Goal: Task Accomplishment & Management: Manage account settings

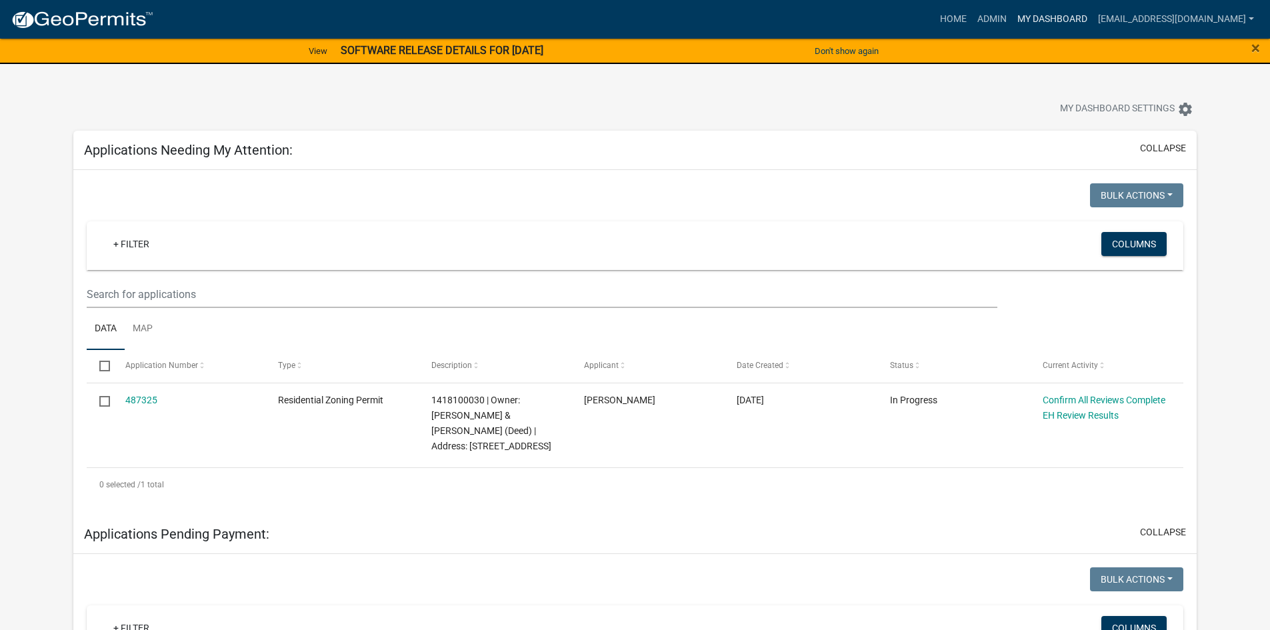
click at [1012, 13] on link "My Dashboard" at bounding box center [1052, 19] width 81 height 25
click at [978, 17] on link "Admin" at bounding box center [992, 19] width 40 height 25
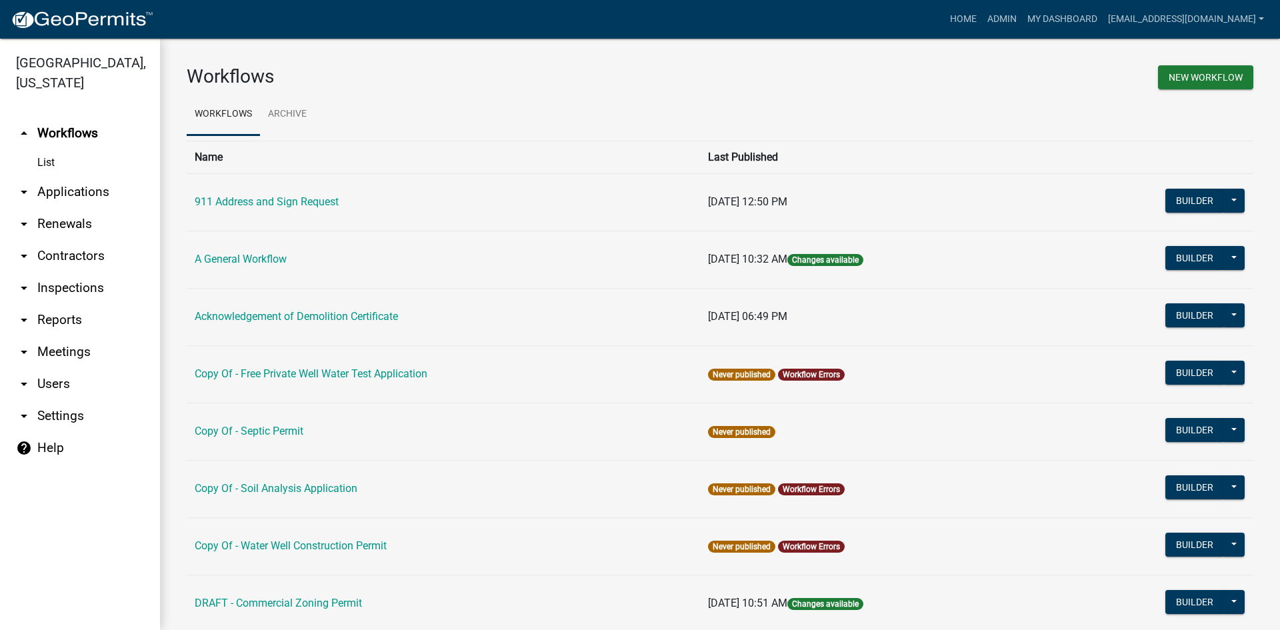
click at [52, 176] on link "arrow_drop_down Applications" at bounding box center [80, 192] width 160 height 32
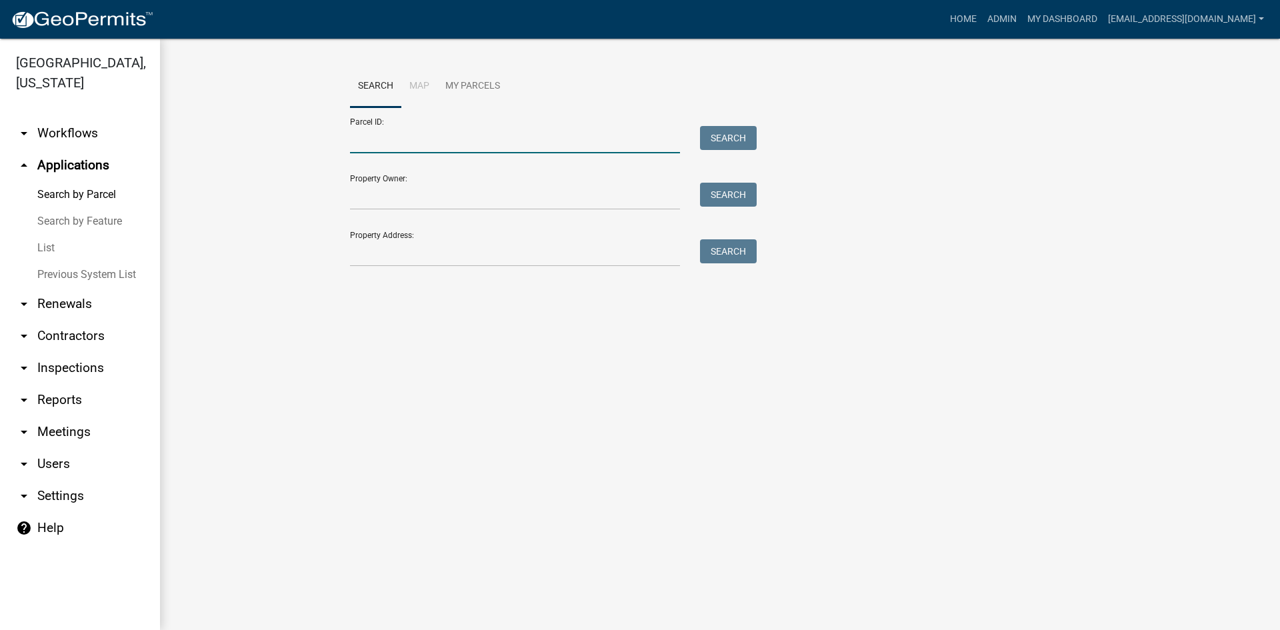
click at [391, 149] on input "Parcel ID:" at bounding box center [515, 139] width 330 height 27
paste input "0518400270"
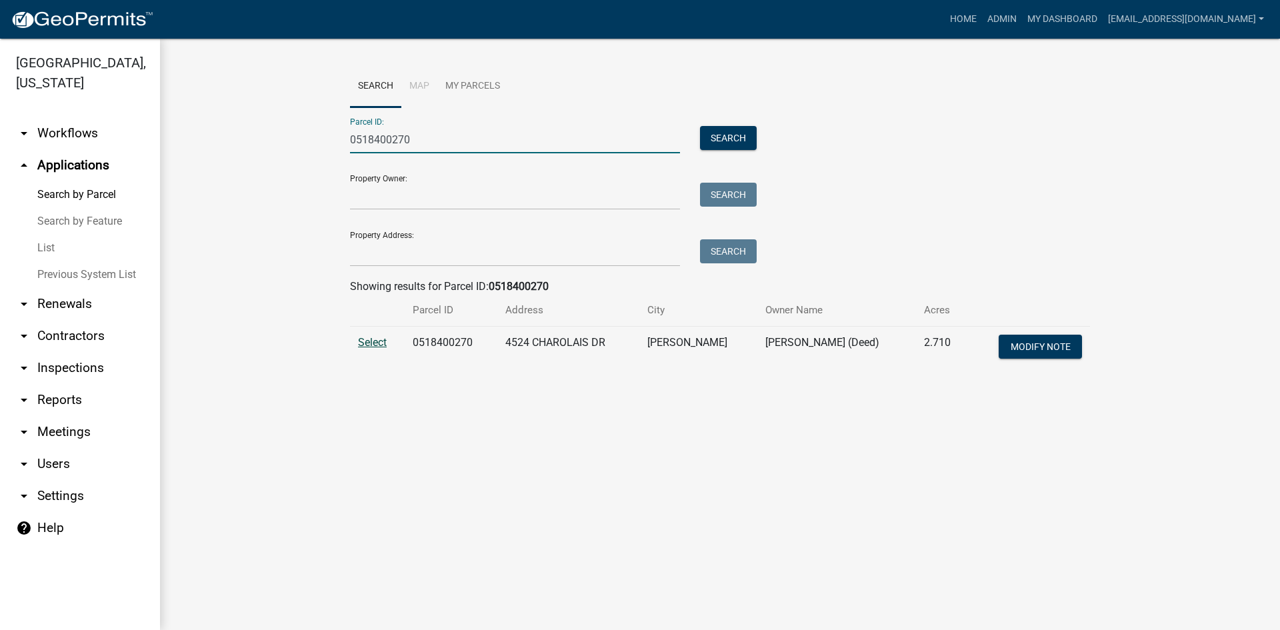
type input "0518400270"
click at [362, 345] on span "Select" at bounding box center [372, 342] width 29 height 13
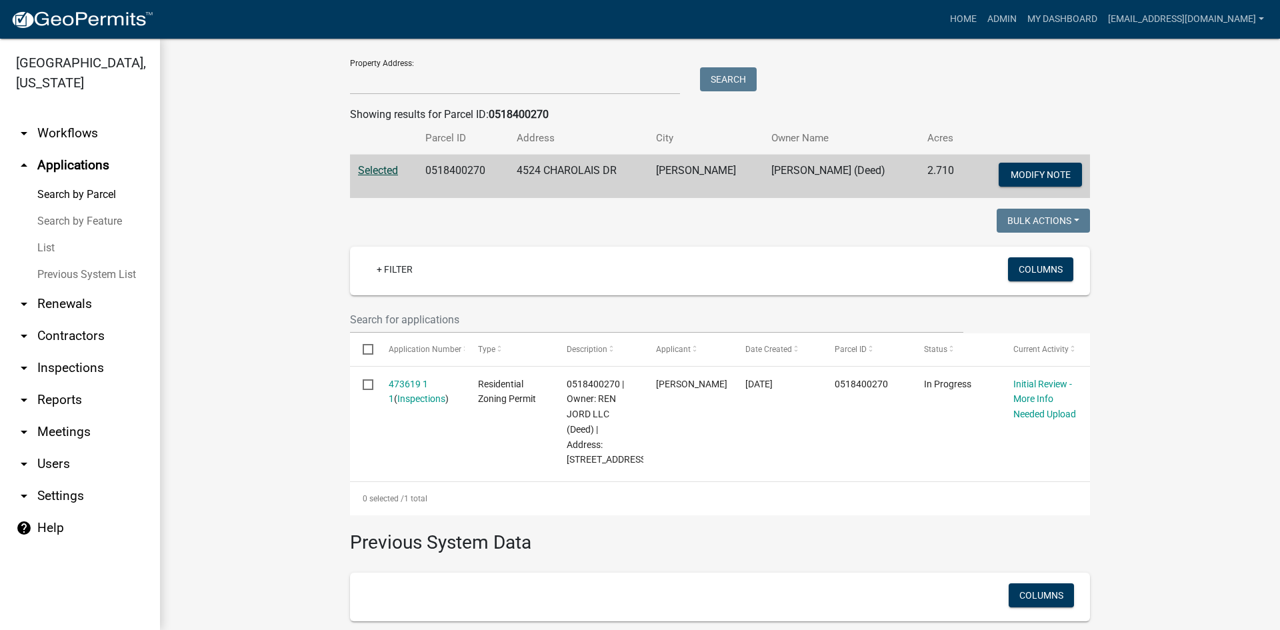
scroll to position [195, 0]
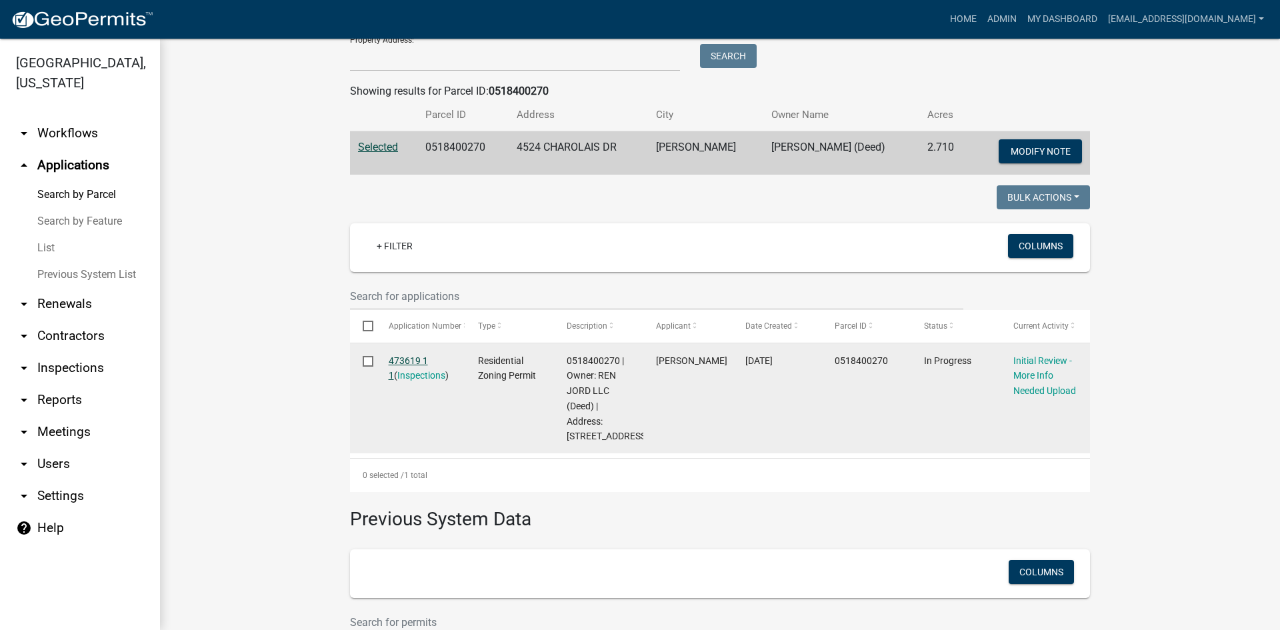
click at [418, 355] on link "473619 1 1" at bounding box center [408, 368] width 39 height 26
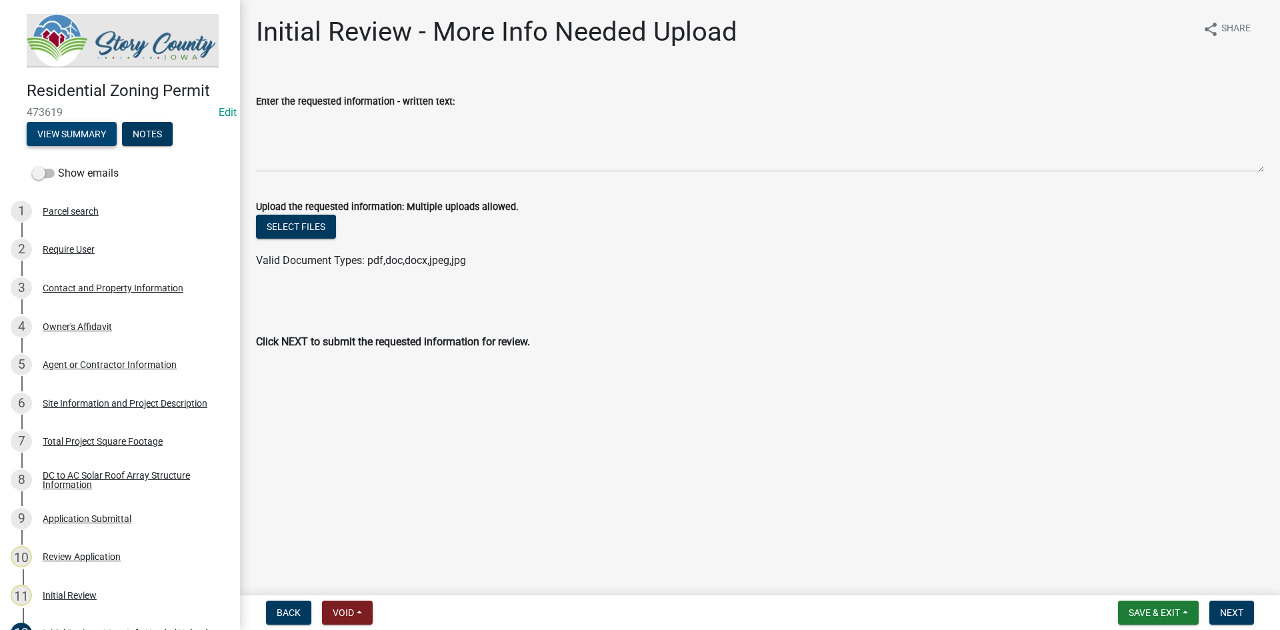
click at [98, 137] on button "View Summary" at bounding box center [72, 134] width 90 height 24
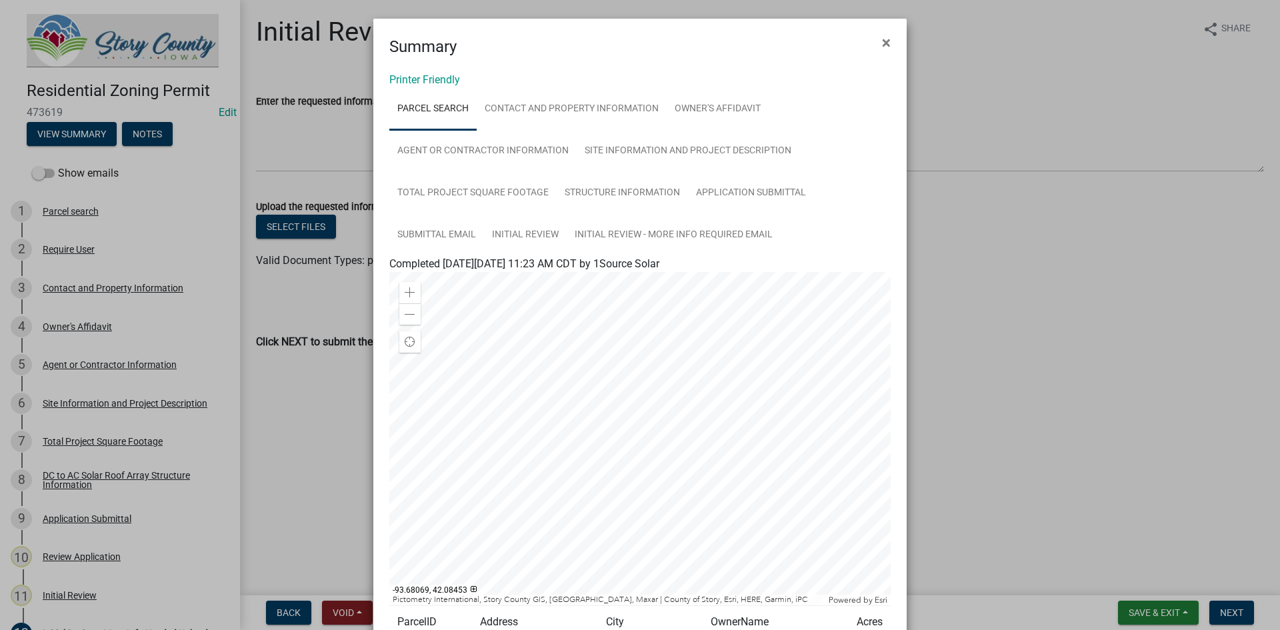
click at [997, 300] on ngb-modal-window "Summary × Printer Friendly Parcel search Contact and Property Information Owner…" at bounding box center [640, 315] width 1280 height 630
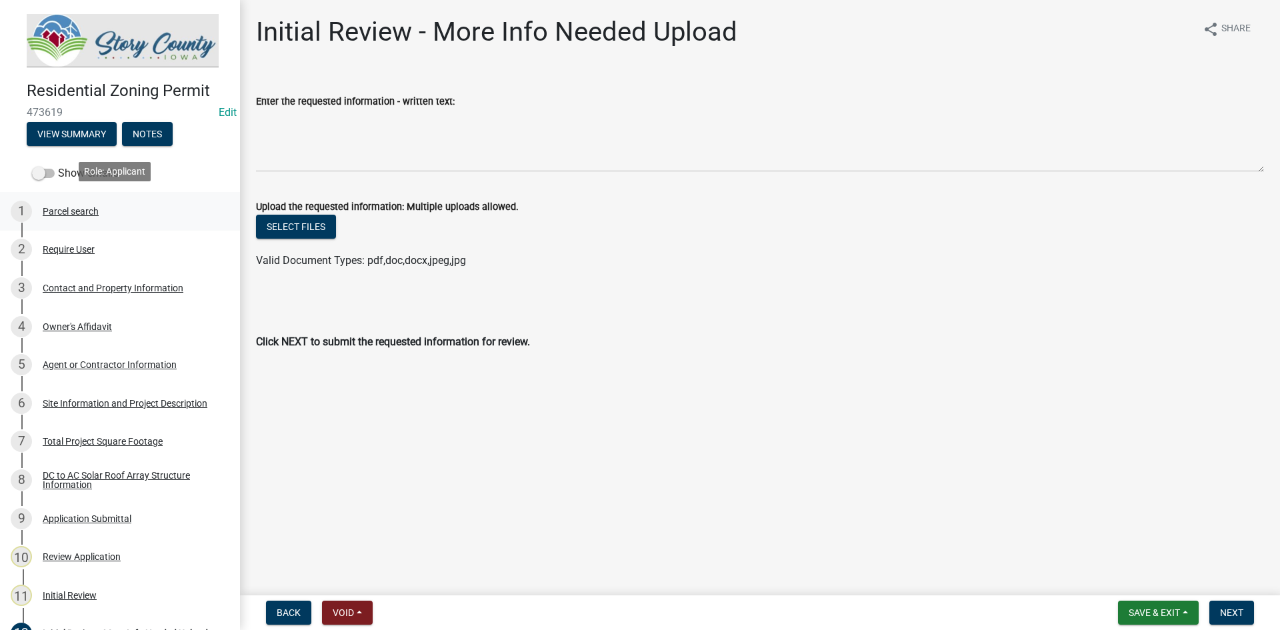
click at [99, 207] on div "Parcel search" at bounding box center [71, 211] width 56 height 9
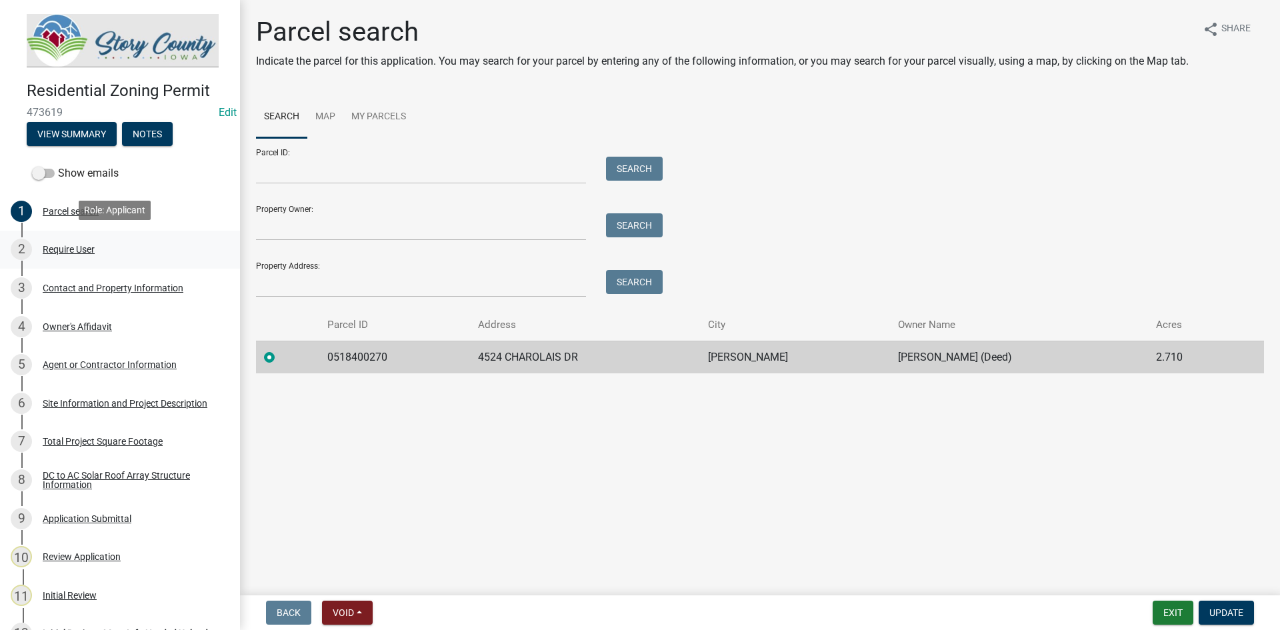
click at [69, 239] on div "2 Require User" at bounding box center [115, 249] width 208 height 21
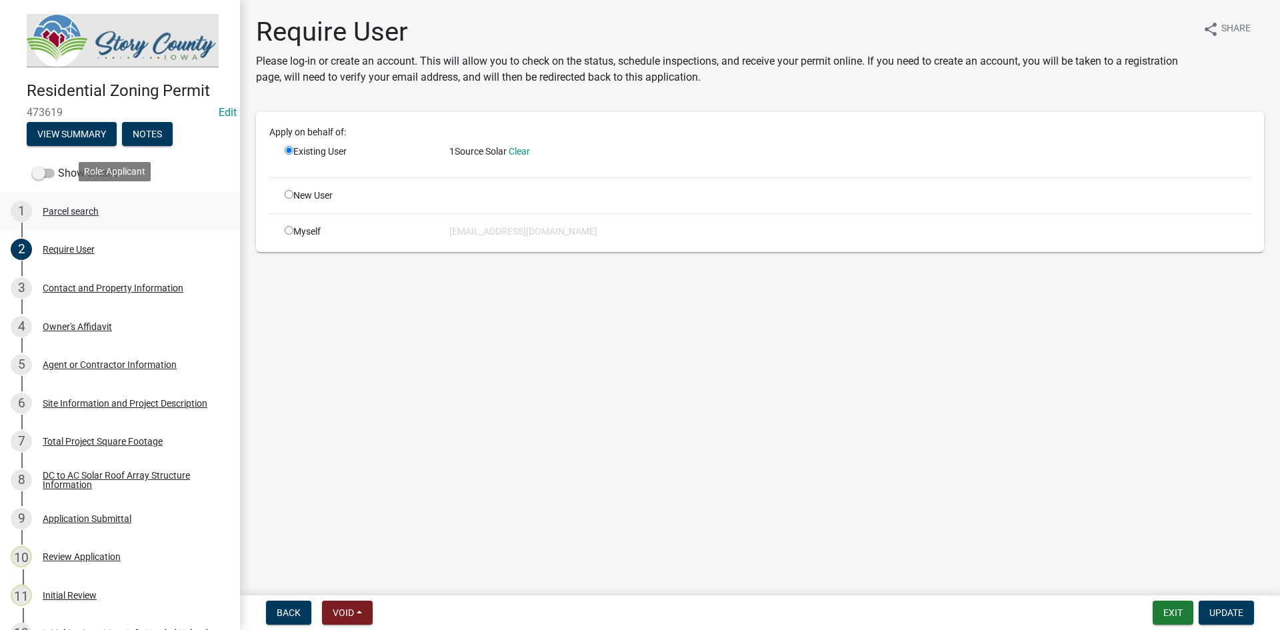
click at [67, 207] on div "Parcel search" at bounding box center [71, 211] width 56 height 9
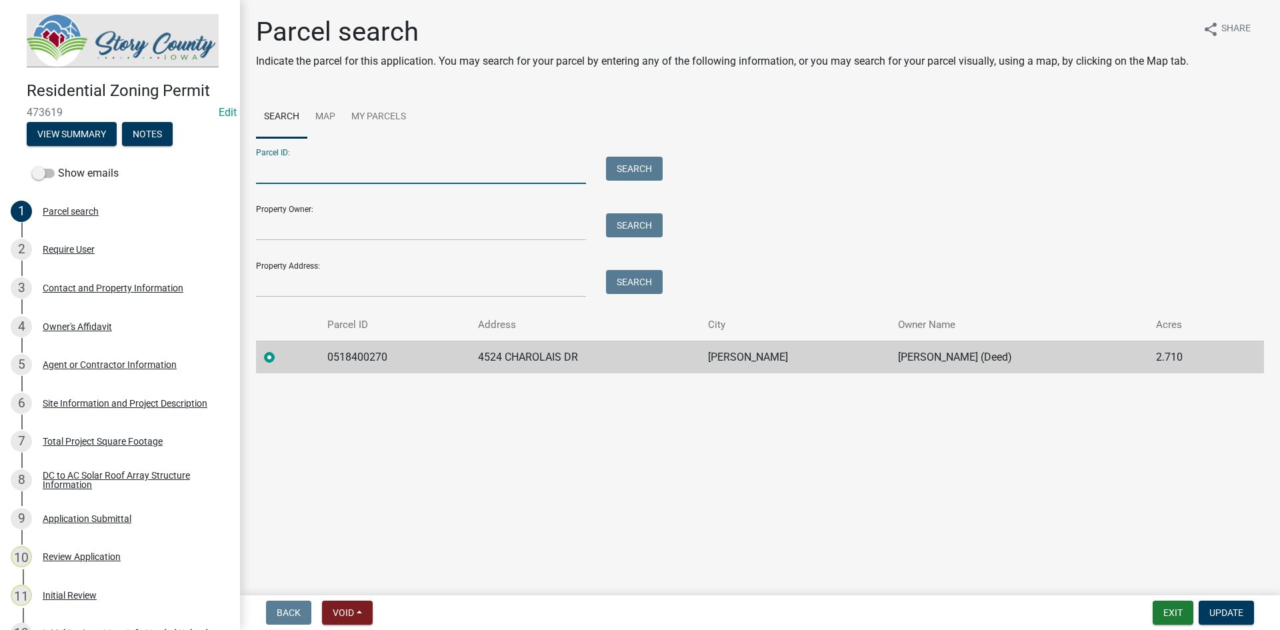
drag, startPoint x: 300, startPoint y: 181, endPoint x: 304, endPoint y: 171, distance: 10.2
click at [304, 171] on input "Parcel ID:" at bounding box center [421, 170] width 330 height 27
paste input "0517100300"
type input "0517100300"
click at [634, 159] on button "Search" at bounding box center [634, 169] width 57 height 24
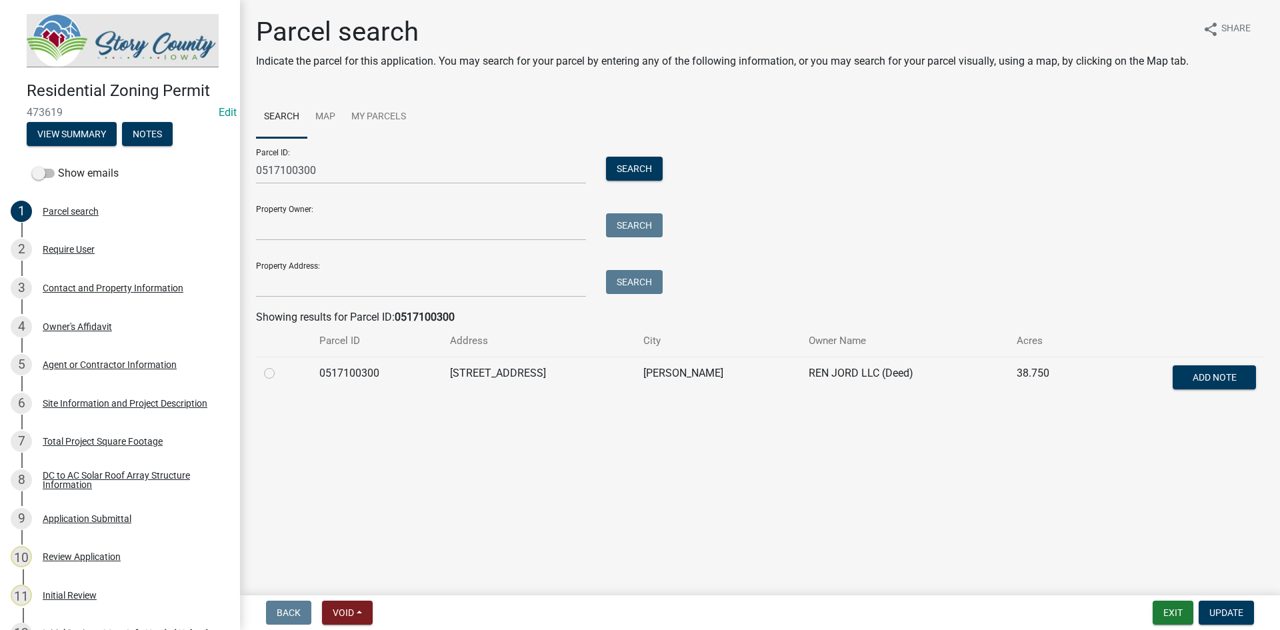
click at [280, 365] on label at bounding box center [280, 365] width 0 height 0
click at [280, 371] on input "radio" at bounding box center [284, 369] width 9 height 9
radio input "true"
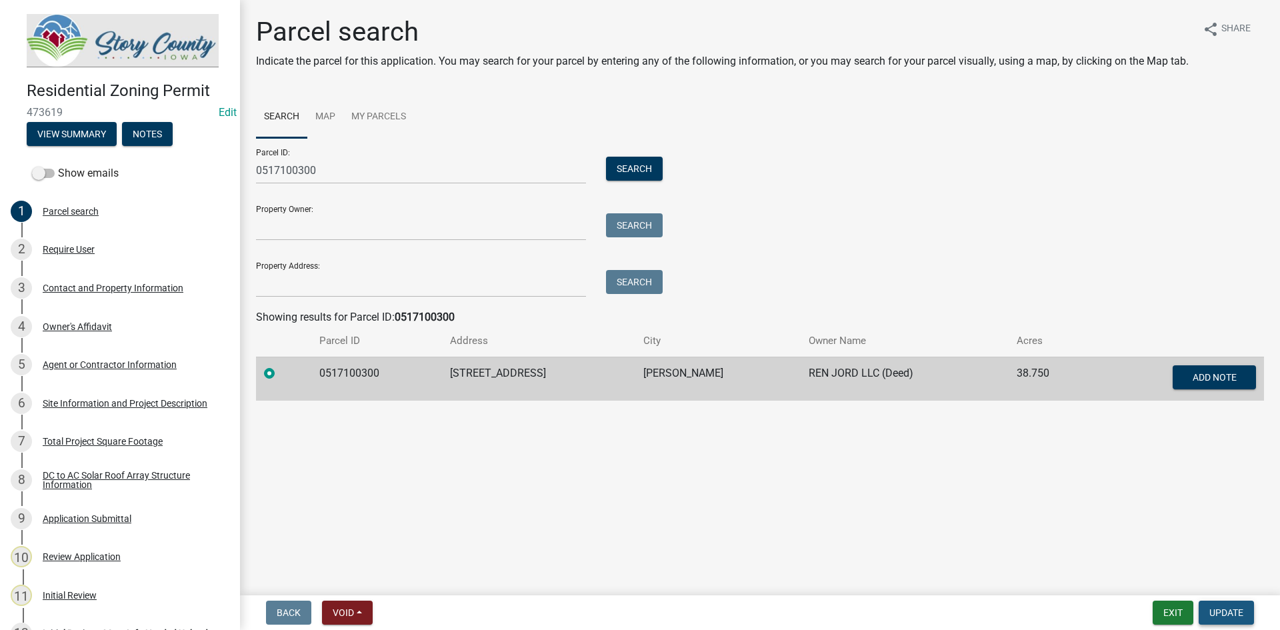
click at [1224, 608] on span "Update" at bounding box center [1226, 612] width 34 height 11
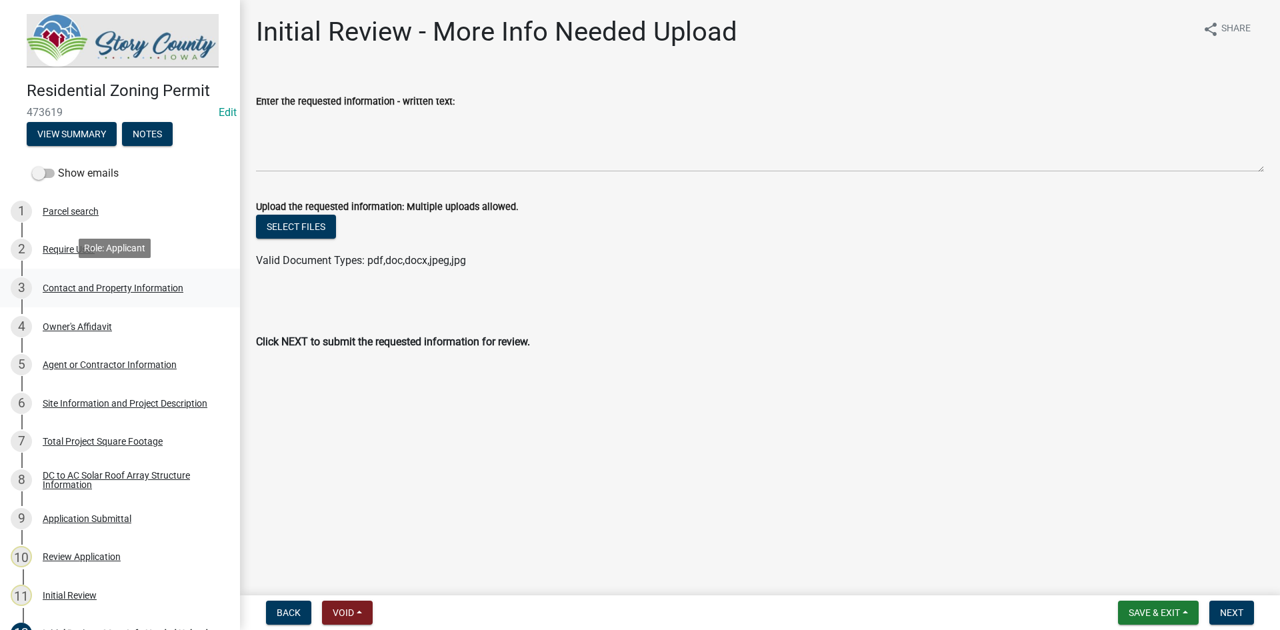
click at [95, 285] on div "Contact and Property Information" at bounding box center [113, 287] width 141 height 9
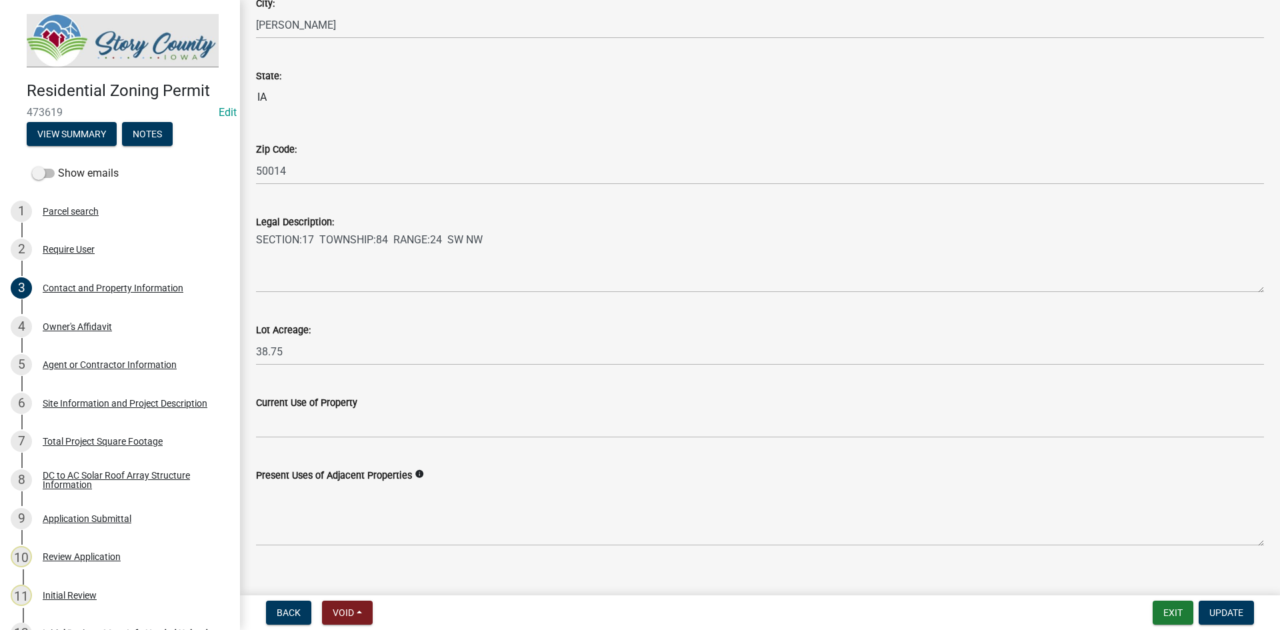
scroll to position [923, 0]
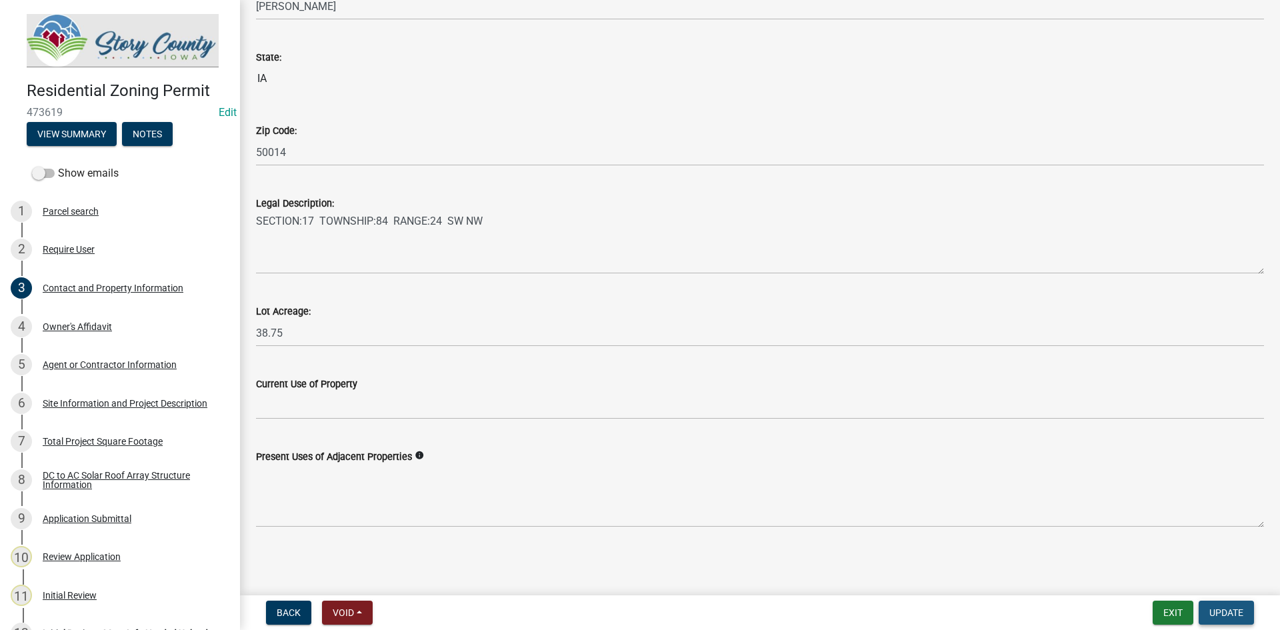
click at [1217, 610] on span "Update" at bounding box center [1226, 612] width 34 height 11
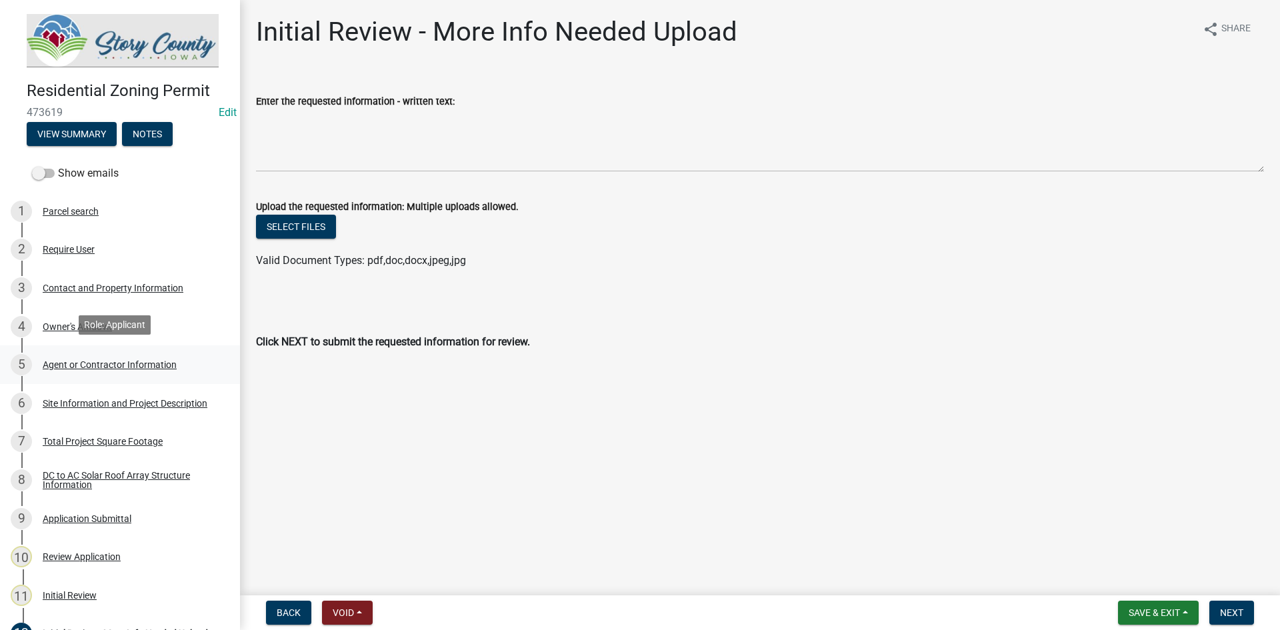
click at [129, 360] on div "Agent or Contractor Information" at bounding box center [110, 364] width 134 height 9
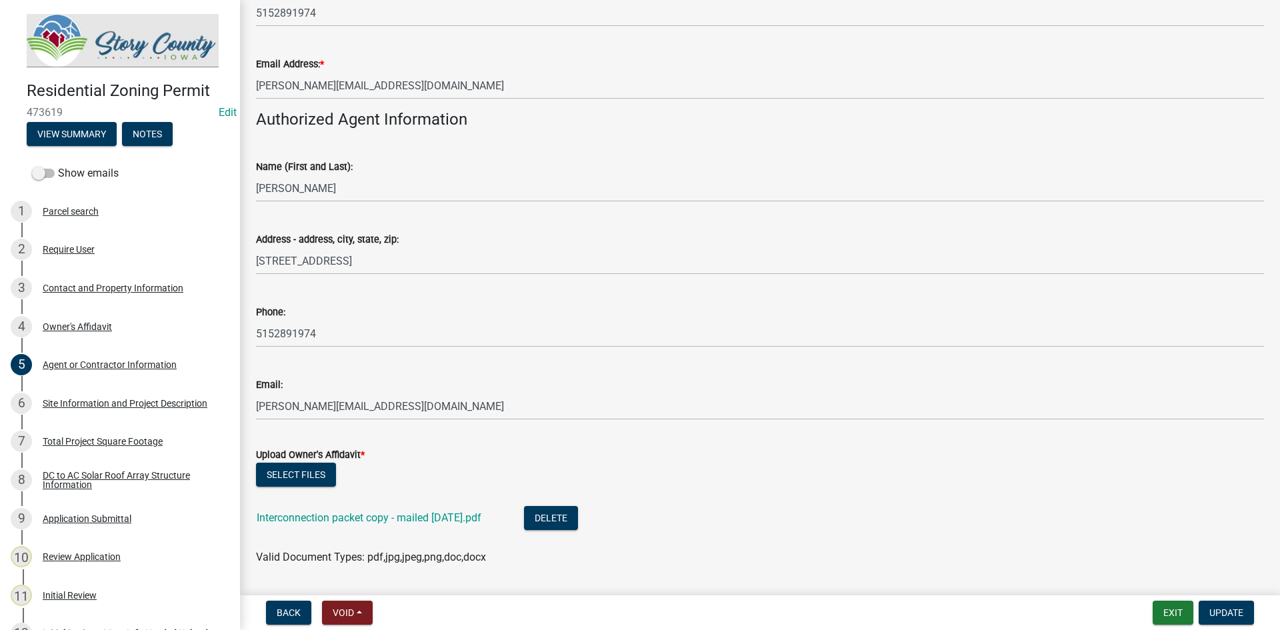
scroll to position [397, 0]
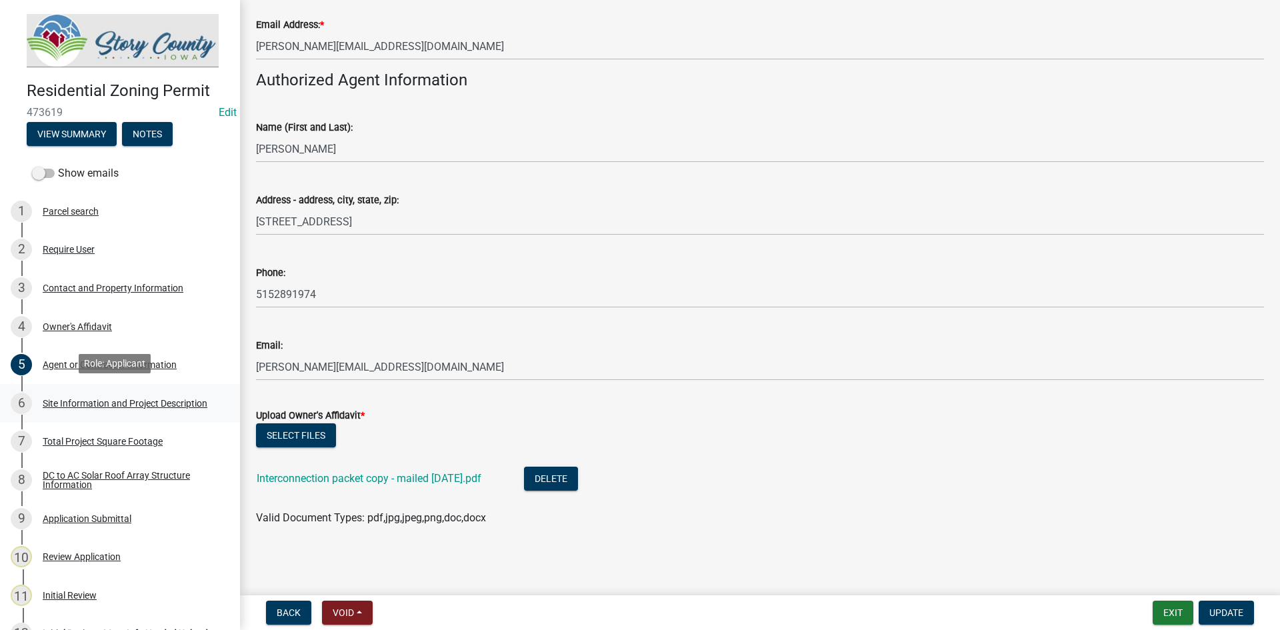
click at [153, 394] on div "6 Site Information and Project Description" at bounding box center [115, 403] width 208 height 21
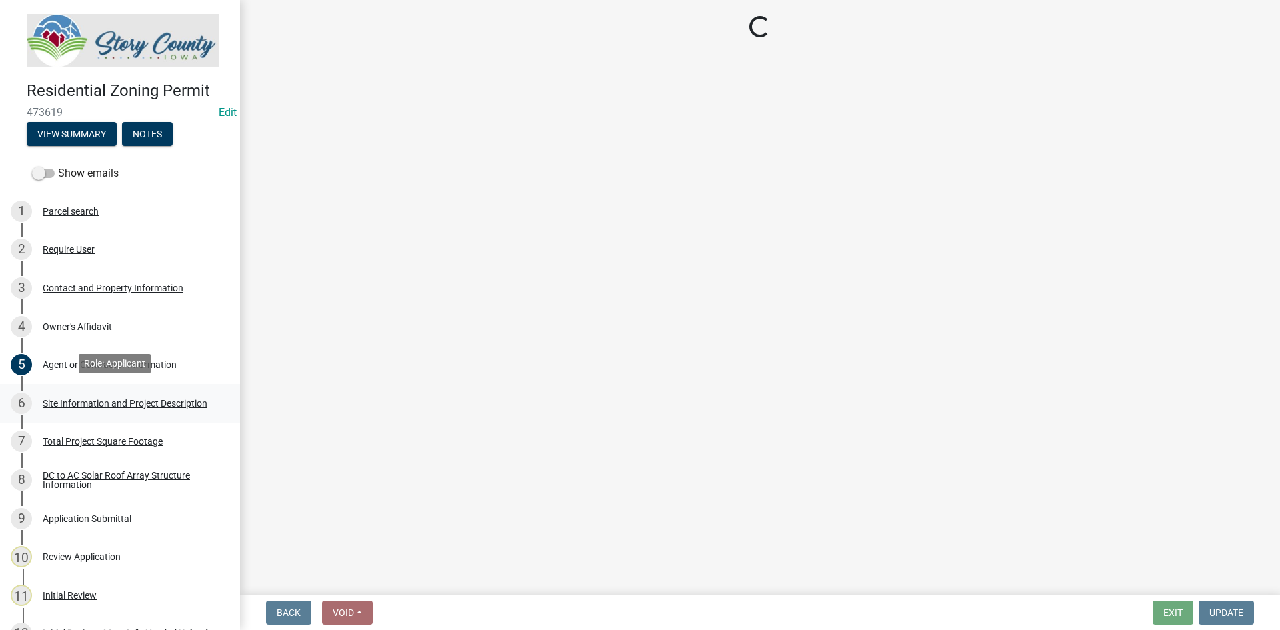
scroll to position [0, 0]
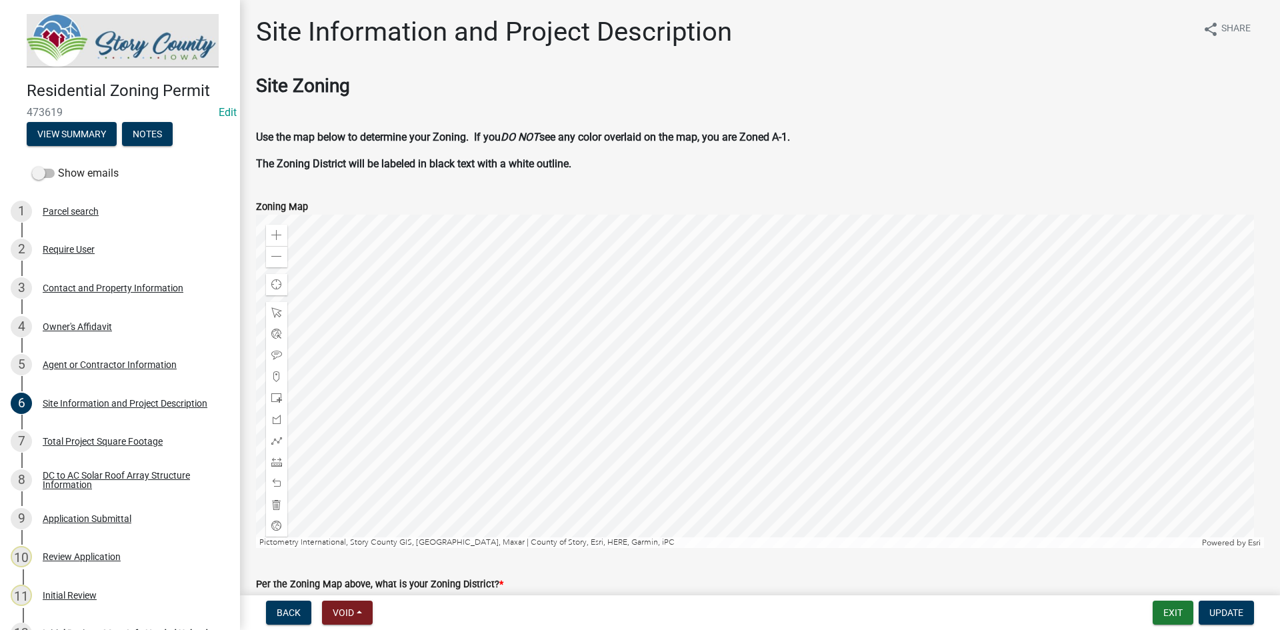
click at [278, 169] on strong "The Zoning District will be labeled in black text with a white outline." at bounding box center [413, 163] width 315 height 13
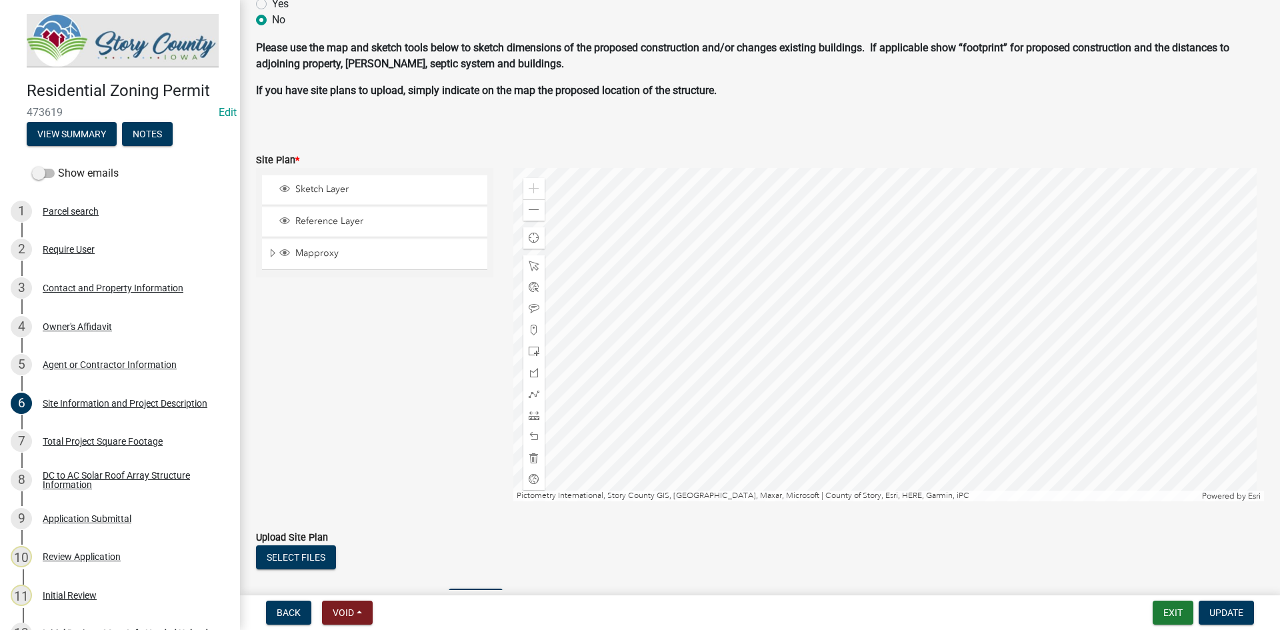
scroll to position [922, 0]
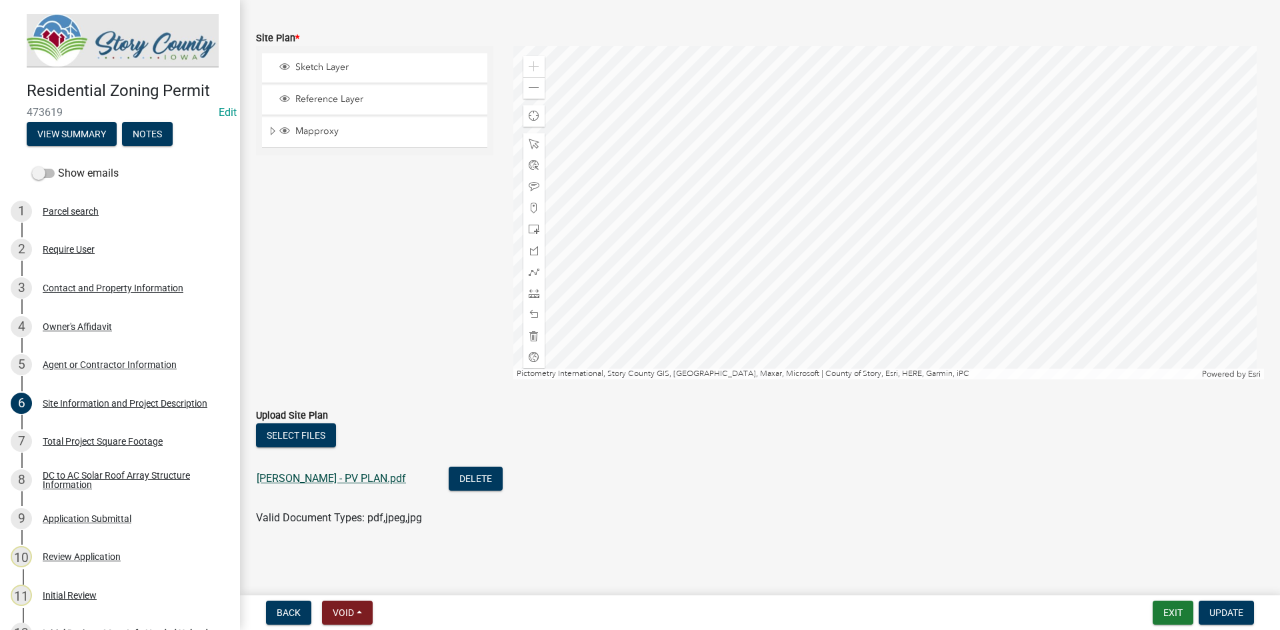
click at [311, 481] on link "[PERSON_NAME] - PV PLAN.pdf" at bounding box center [331, 478] width 149 height 13
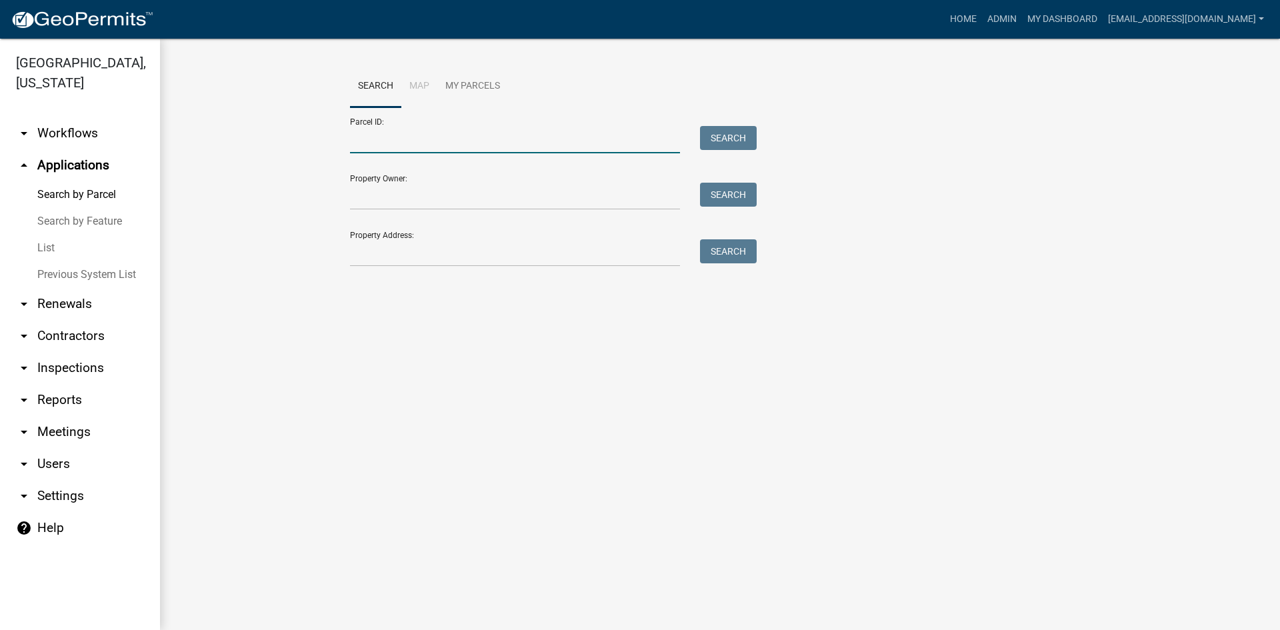
click at [427, 144] on input "Parcel ID:" at bounding box center [515, 139] width 330 height 27
paste input "0517100300"
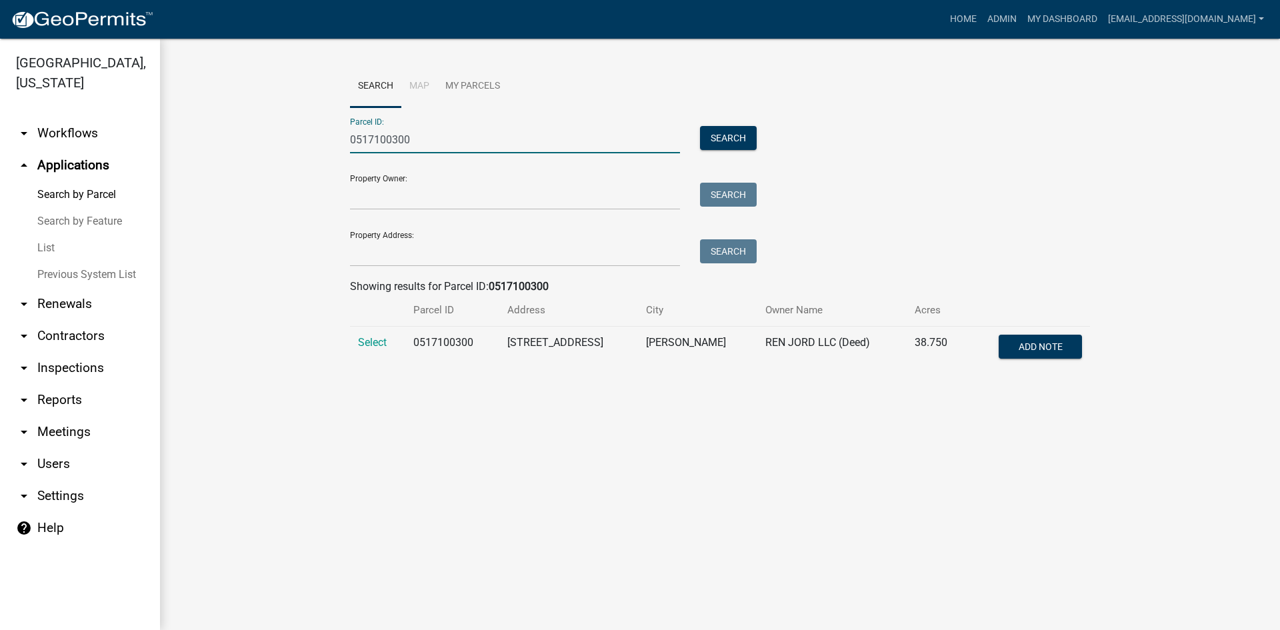
type input "0517100300"
click at [356, 346] on td "Select" at bounding box center [377, 349] width 55 height 44
click at [364, 338] on span "Select" at bounding box center [372, 342] width 29 height 13
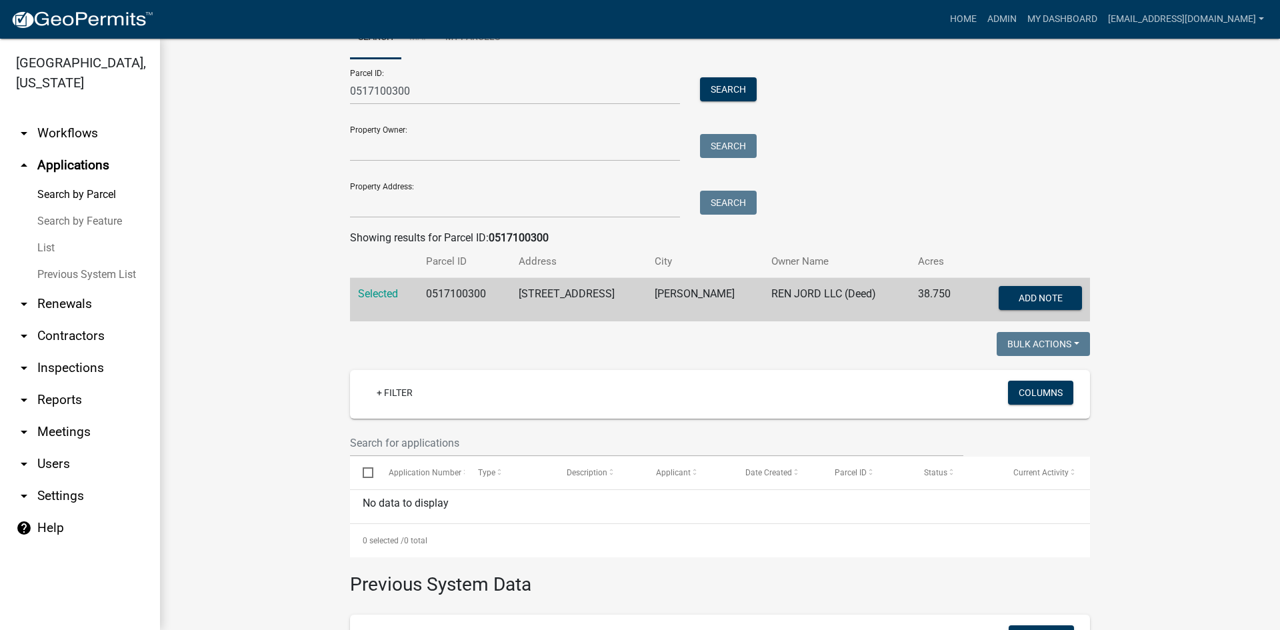
scroll to position [47, 0]
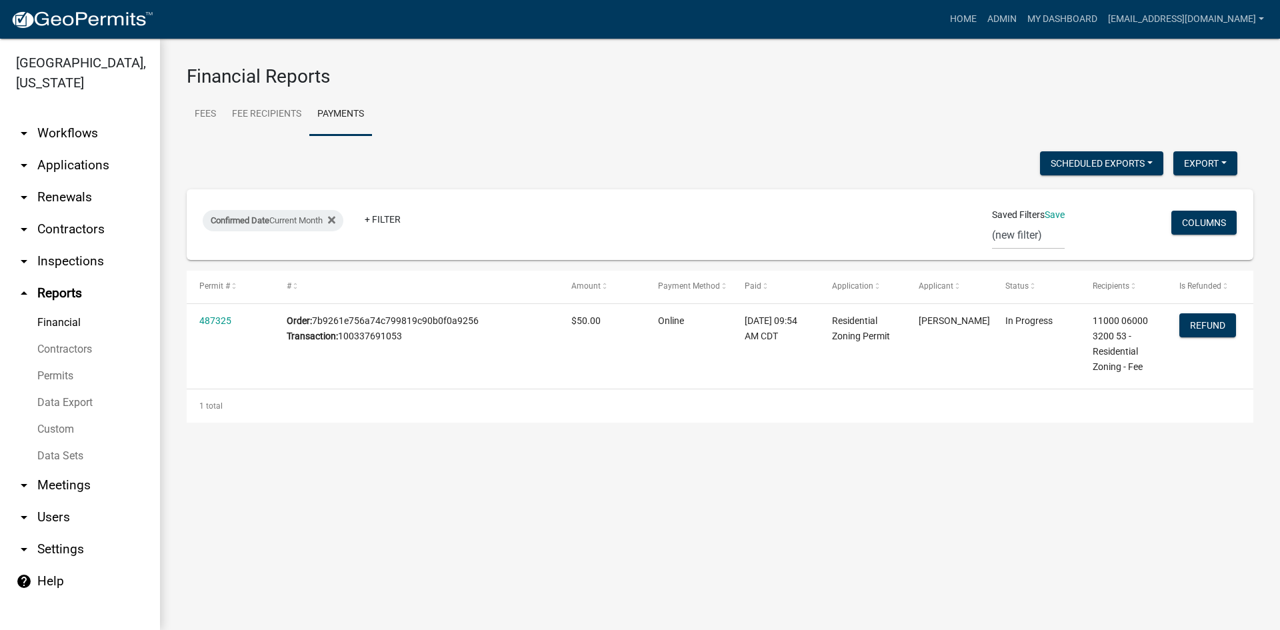
click at [435, 481] on main "Financial Reports Fees Fee Recipients Payments IMPORTANT: This report has chang…" at bounding box center [720, 334] width 1120 height 591
click at [415, 452] on main "Financial Reports Fees Fee Recipients Payments IMPORTANT: This report has chang…" at bounding box center [720, 334] width 1120 height 591
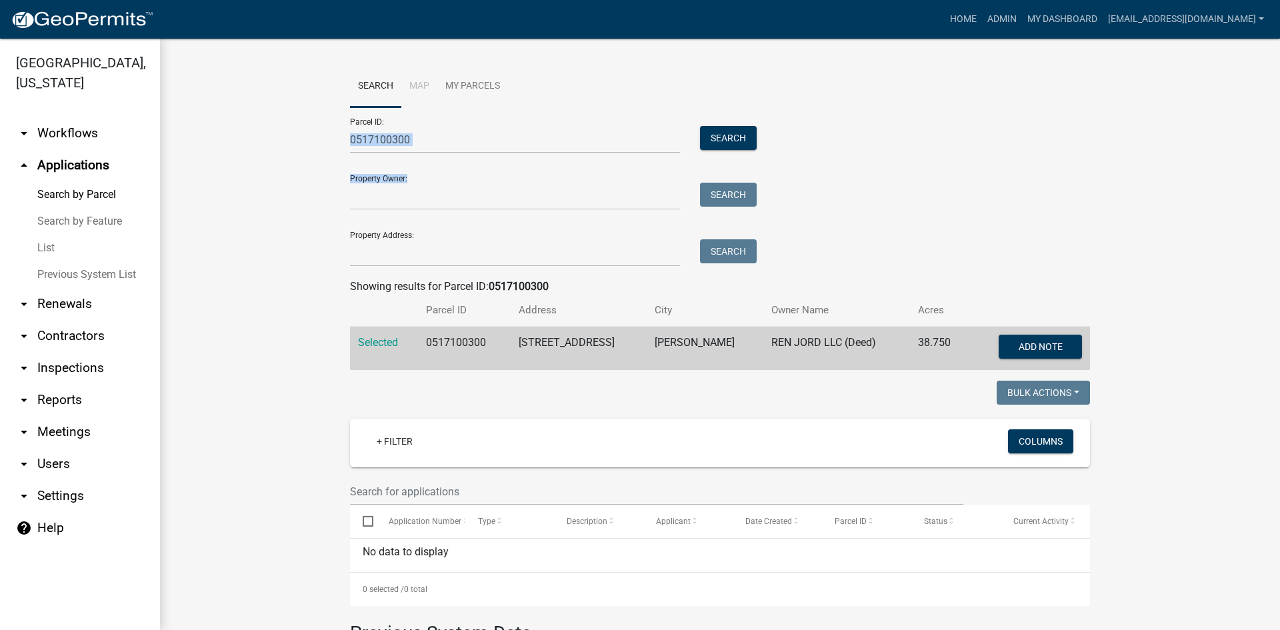
click at [413, 153] on form "Parcel ID: 0517100300 Search Property Owner: Search Property Address: Search" at bounding box center [550, 186] width 400 height 159
click at [410, 136] on input "0517100300" at bounding box center [515, 139] width 330 height 27
paste input "840027"
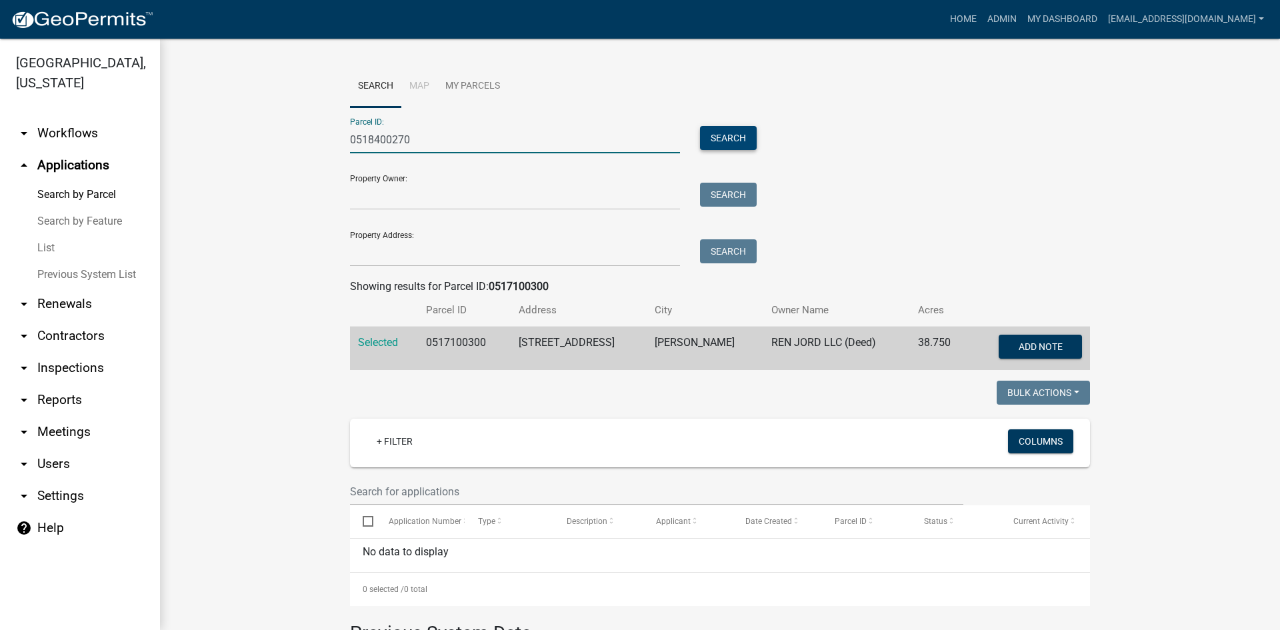
click at [731, 141] on button "Search" at bounding box center [728, 138] width 57 height 24
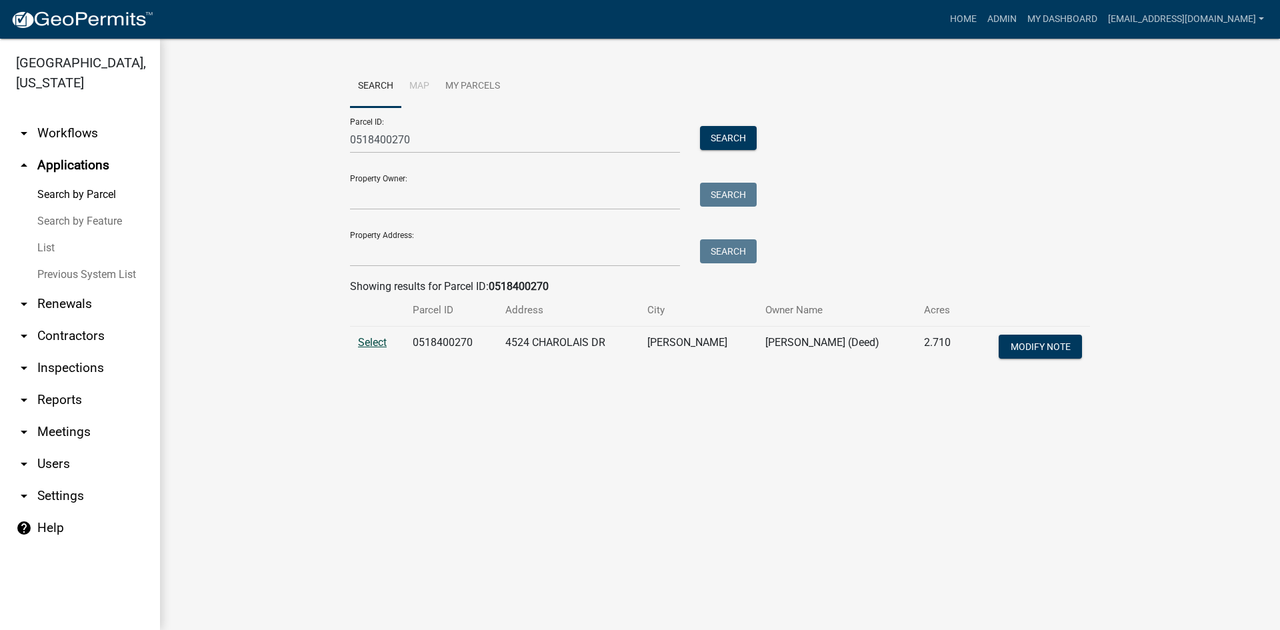
click at [371, 342] on span "Select" at bounding box center [372, 342] width 29 height 13
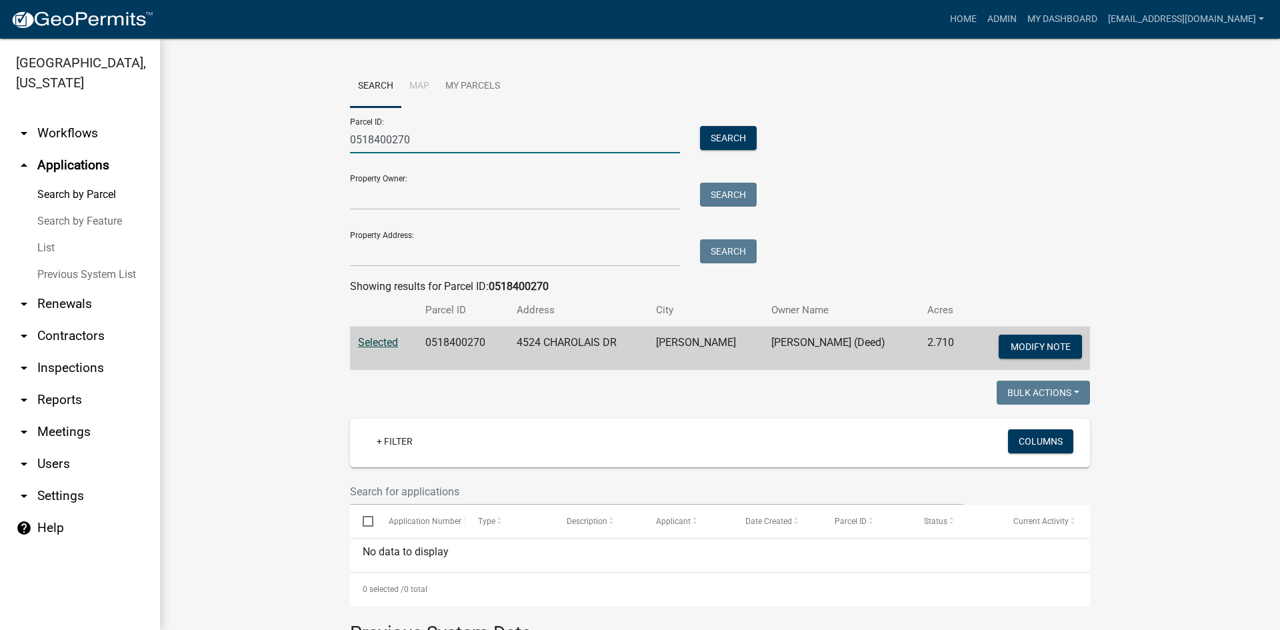
click at [416, 143] on input "0518400270" at bounding box center [515, 139] width 330 height 27
click at [459, 133] on input "0518400270" at bounding box center [515, 139] width 330 height 27
paste input "710030"
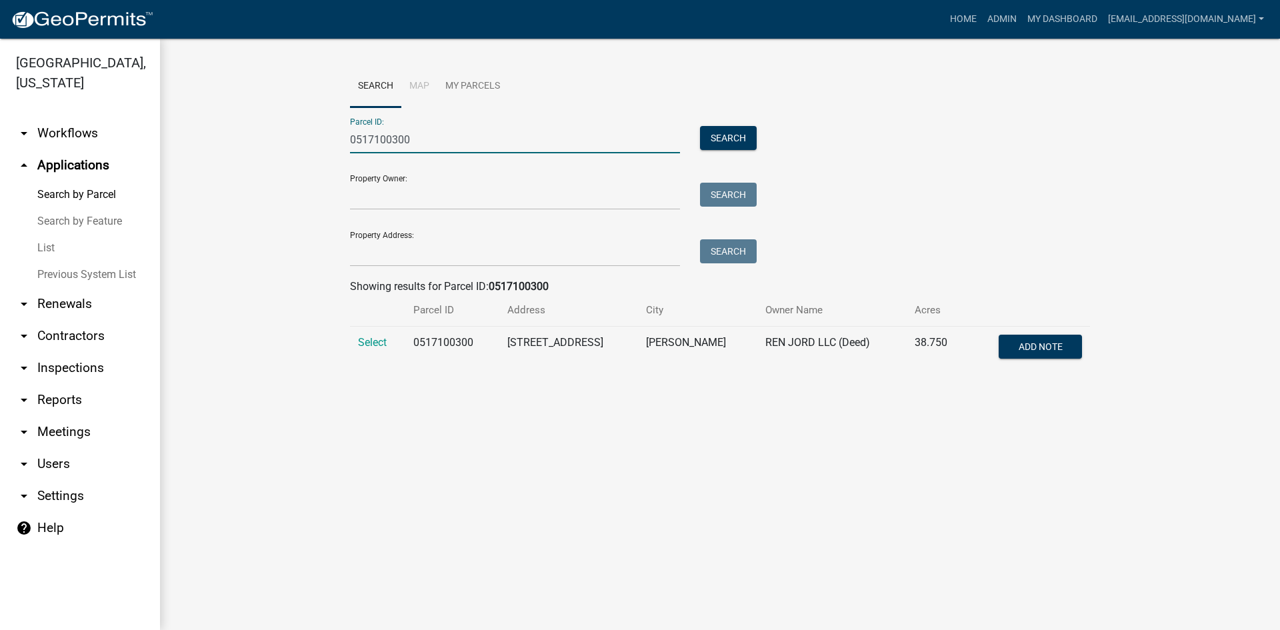
type input "0517100300"
click at [367, 335] on td "Select" at bounding box center [377, 349] width 55 height 44
click at [370, 337] on span "Select" at bounding box center [372, 342] width 29 height 13
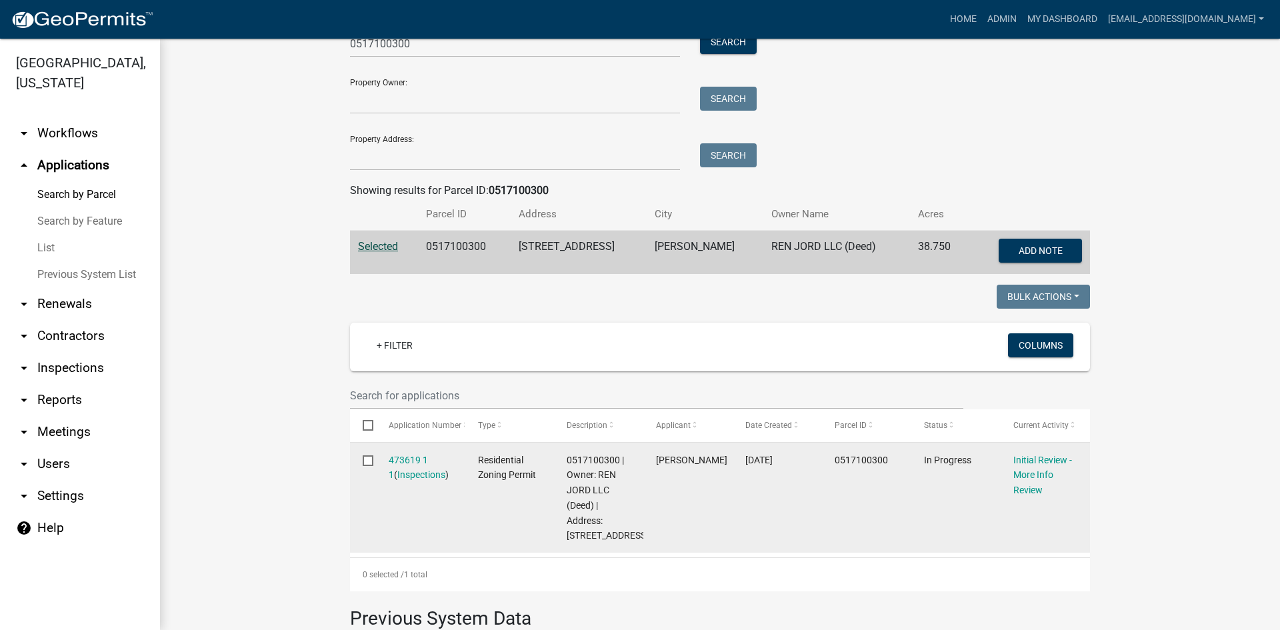
scroll to position [133, 0]
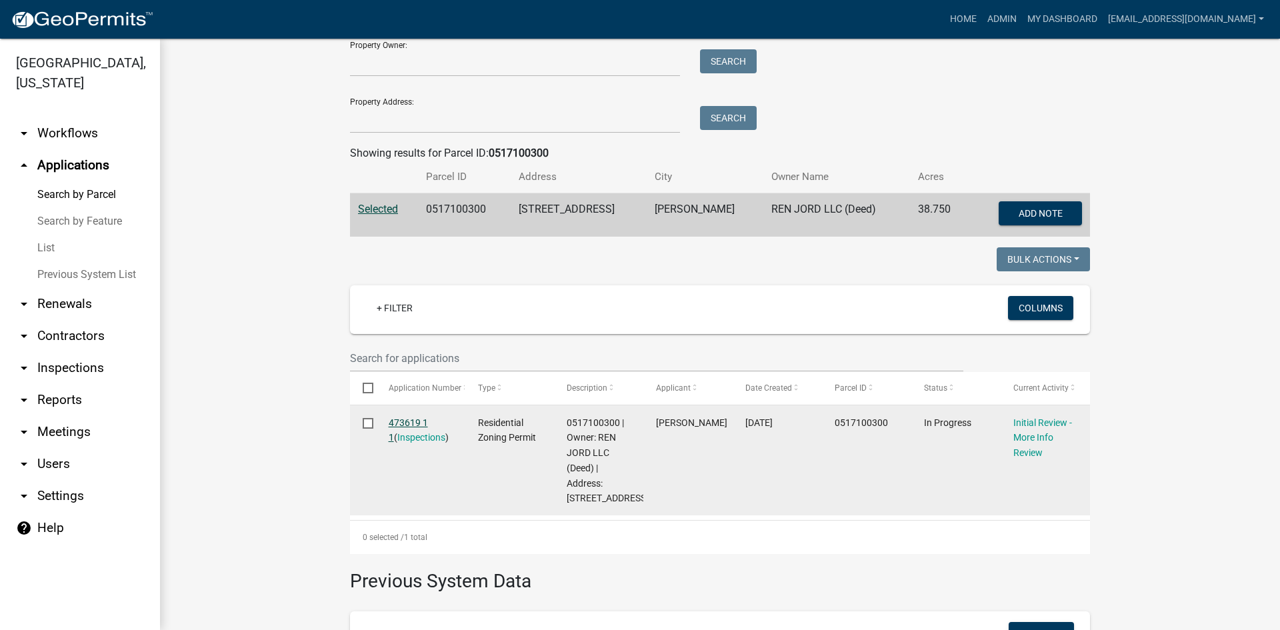
click at [406, 417] on link "473619 1 1" at bounding box center [408, 430] width 39 height 26
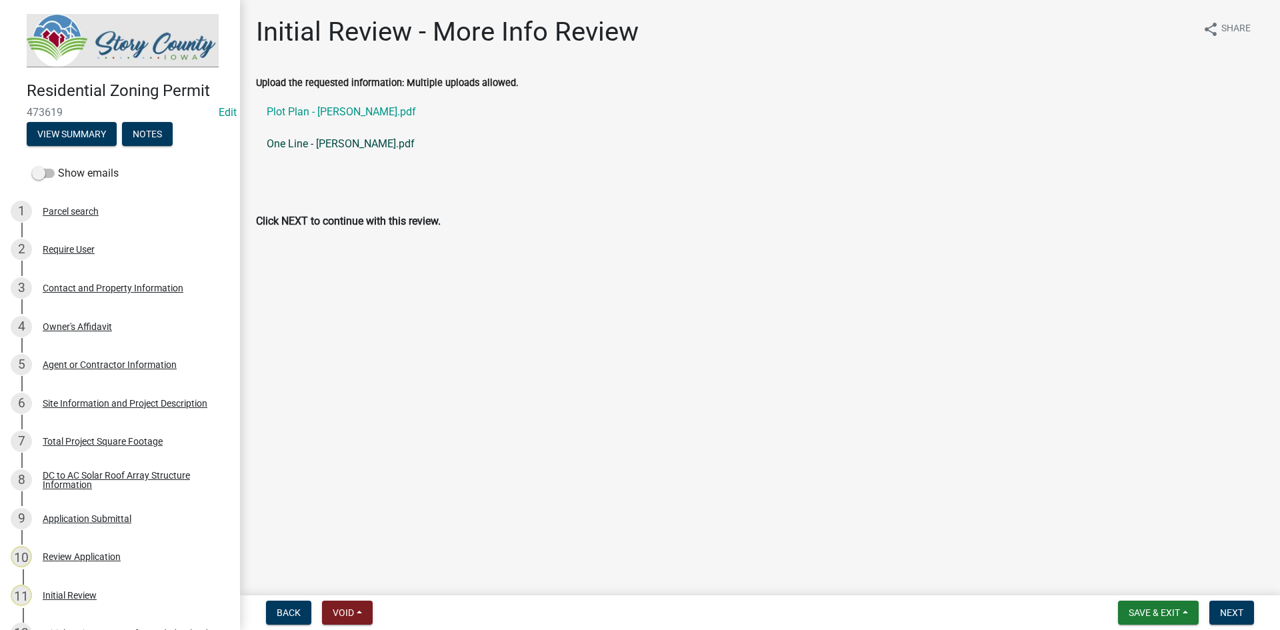
click at [345, 137] on link "One Line - [PERSON_NAME].pdf" at bounding box center [760, 144] width 1008 height 32
click at [331, 112] on link "Plot Plan - [PERSON_NAME].pdf" at bounding box center [760, 112] width 1008 height 32
click at [1234, 609] on span "Next" at bounding box center [1231, 612] width 23 height 11
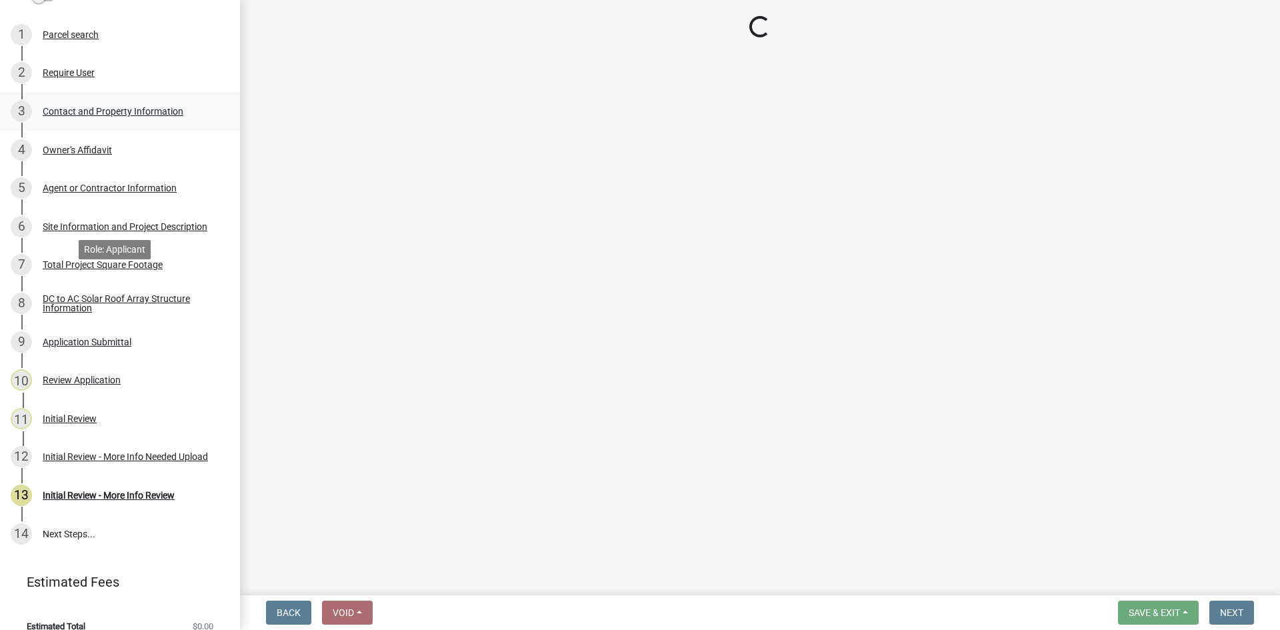
scroll to position [191, 0]
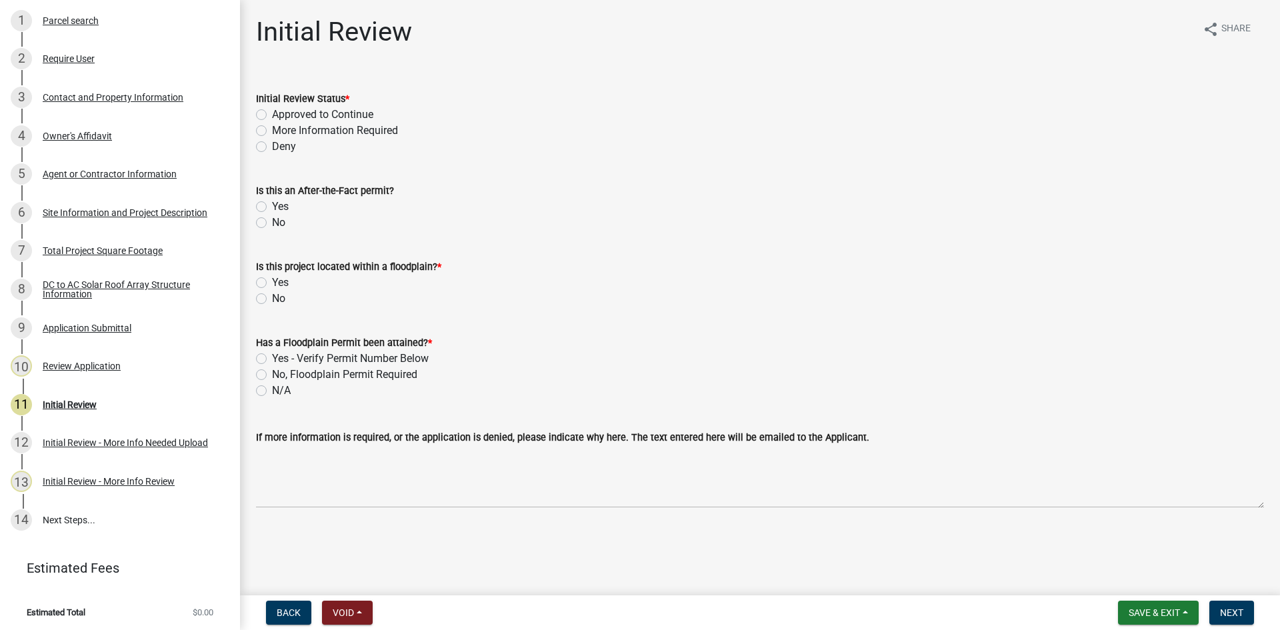
click at [307, 113] on label "Approved to Continue" at bounding box center [322, 115] width 101 height 16
click at [281, 113] on input "Approved to Continue" at bounding box center [276, 111] width 9 height 9
radio input "true"
click at [271, 225] on div "No" at bounding box center [760, 223] width 1008 height 16
click at [275, 225] on label "No" at bounding box center [278, 223] width 13 height 16
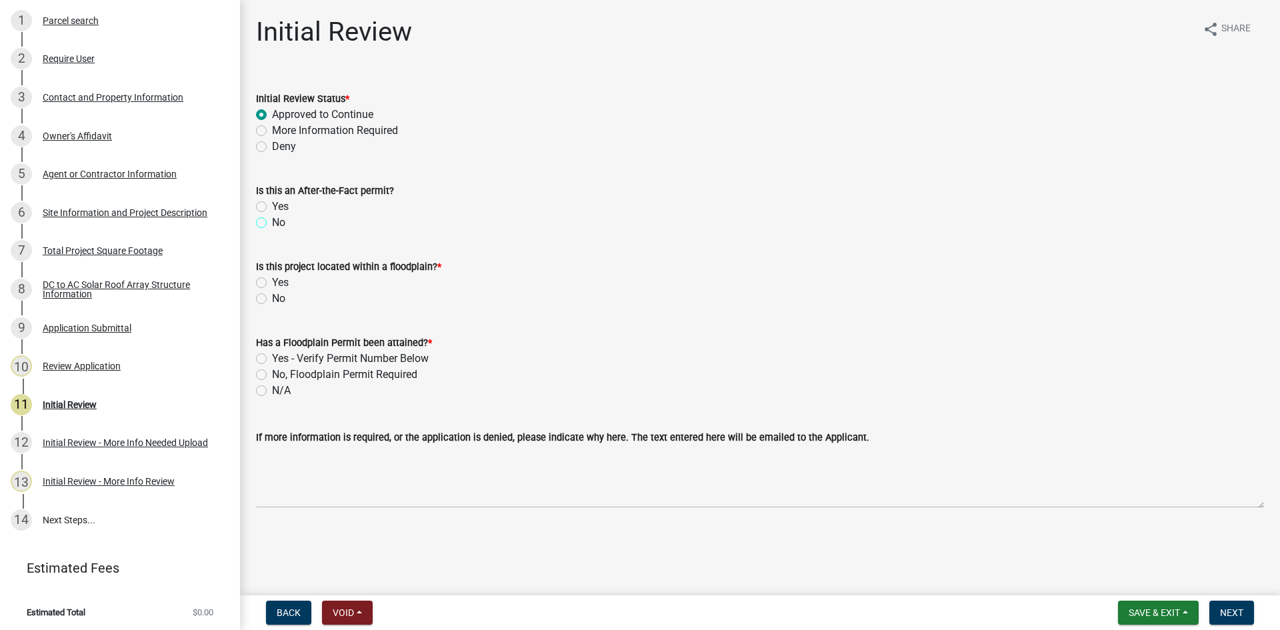
click at [275, 223] on input "No" at bounding box center [276, 219] width 9 height 9
radio input "true"
click at [279, 296] on label "No" at bounding box center [278, 299] width 13 height 16
click at [279, 296] on input "No" at bounding box center [276, 295] width 9 height 9
radio input "true"
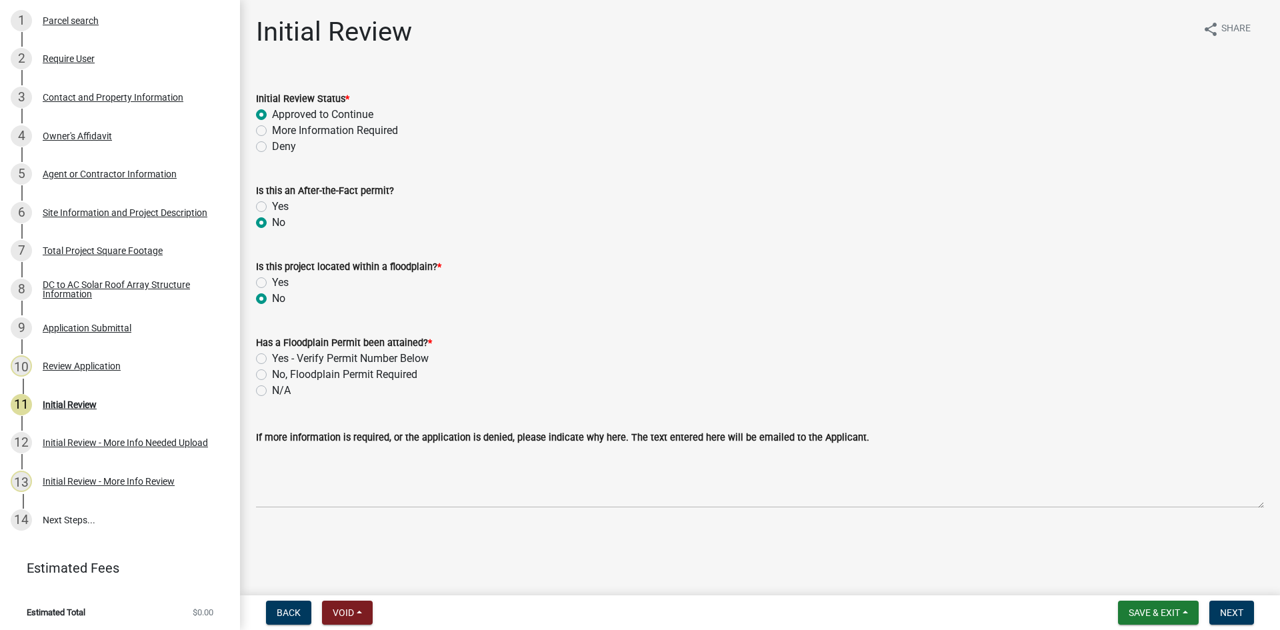
click at [281, 387] on label "N/A" at bounding box center [281, 391] width 19 height 16
click at [281, 387] on input "N/A" at bounding box center [276, 387] width 9 height 9
radio input "true"
click at [1229, 608] on span "Next" at bounding box center [1231, 612] width 23 height 11
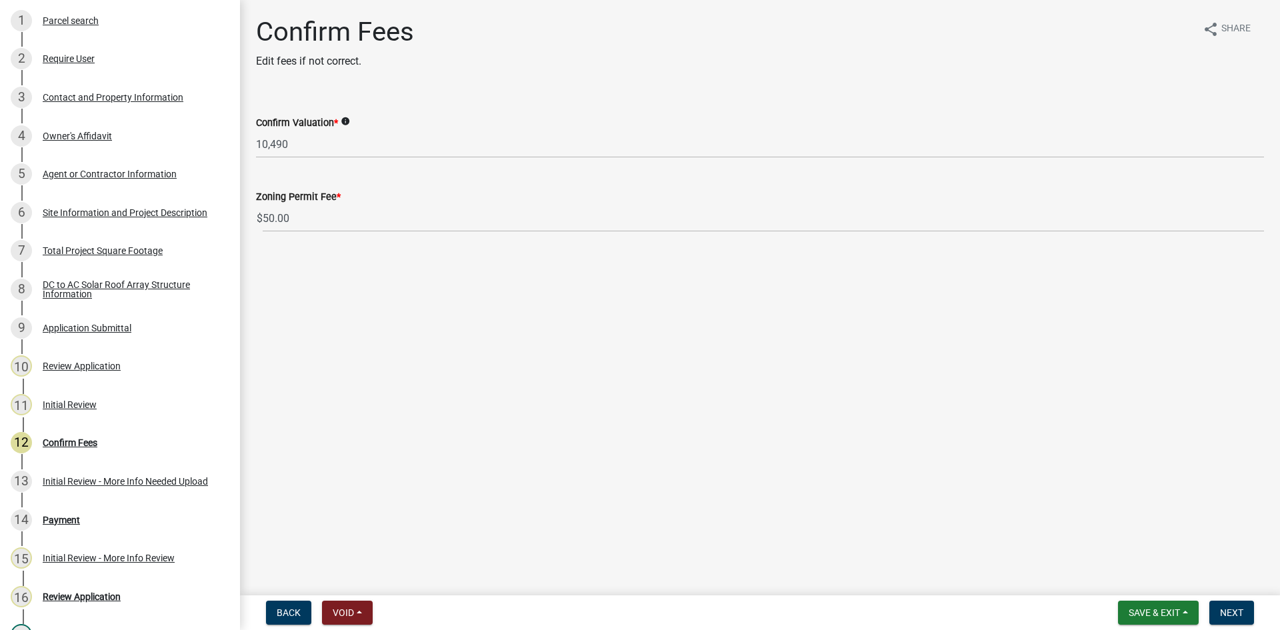
scroll to position [421, 0]
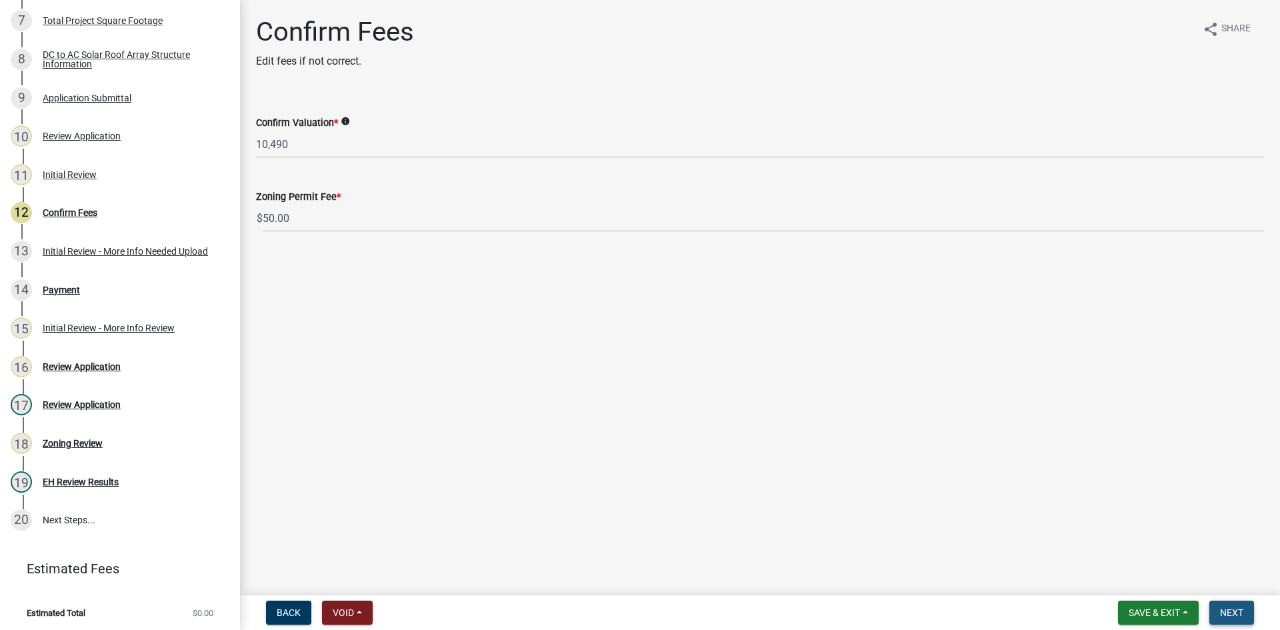
click at [1242, 613] on span "Next" at bounding box center [1231, 612] width 23 height 11
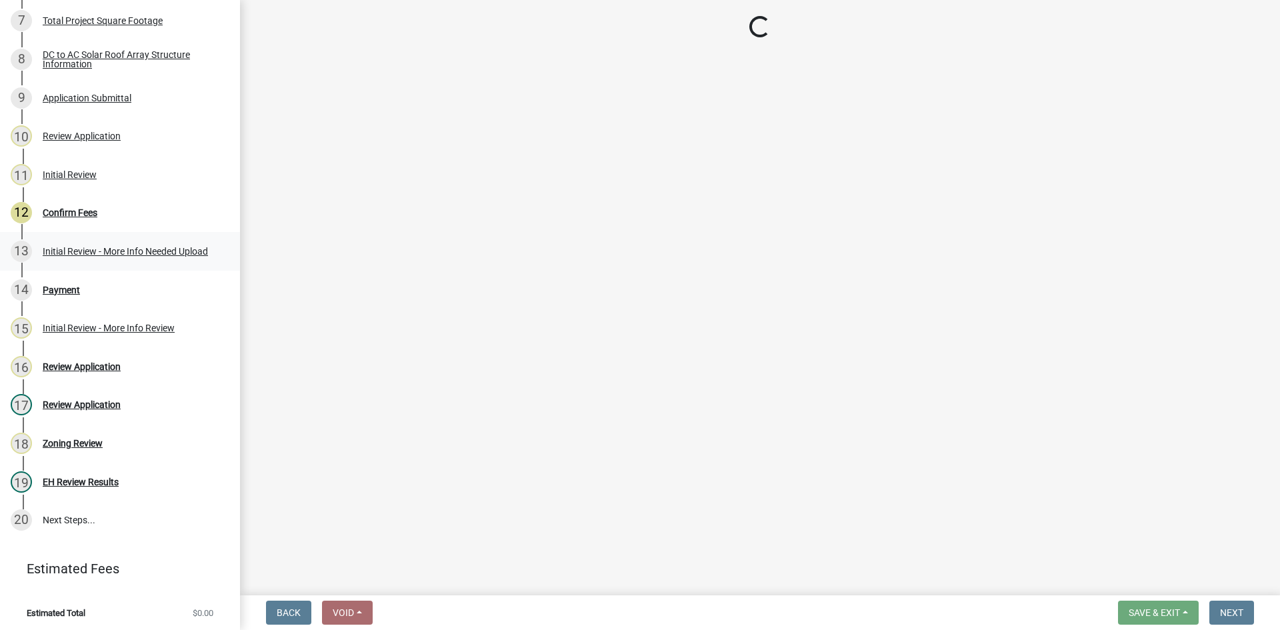
select select "3: 3"
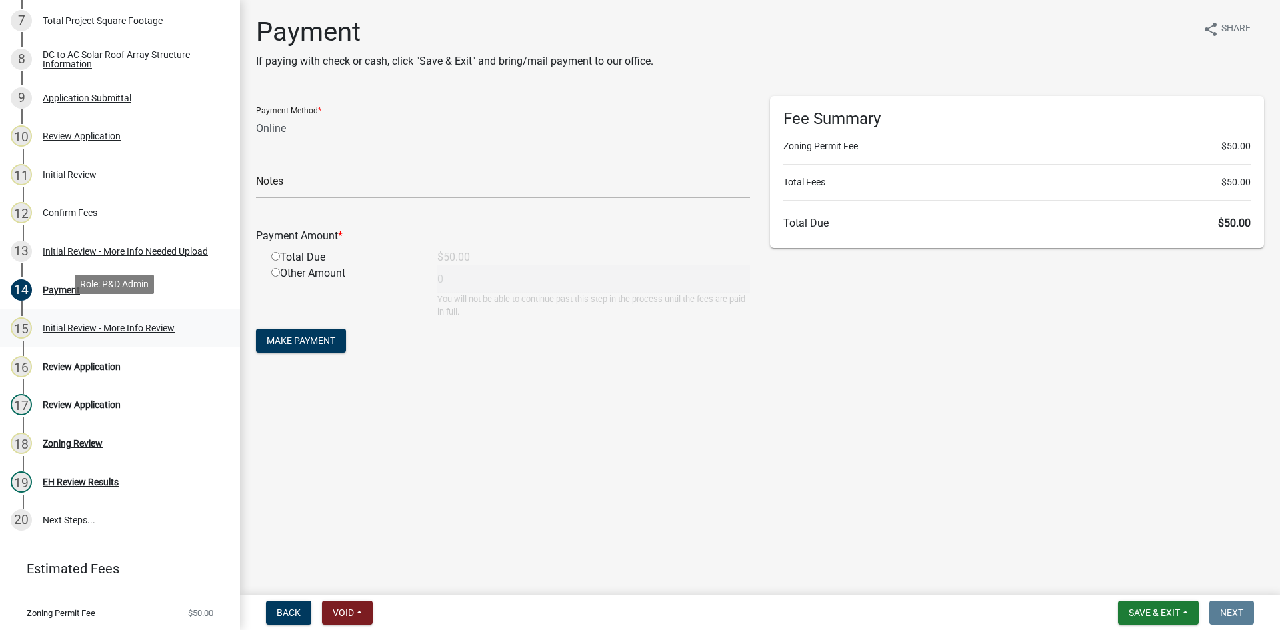
scroll to position [451, 0]
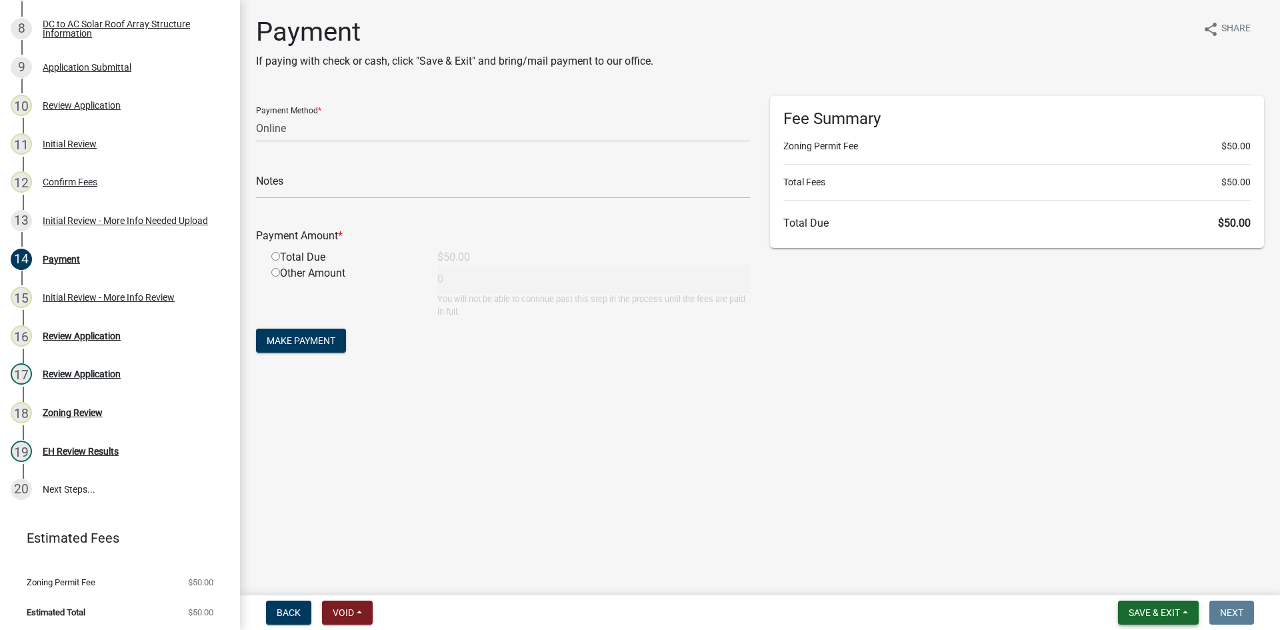
click at [1175, 605] on button "Save & Exit" at bounding box center [1158, 613] width 81 height 24
click at [1151, 581] on button "Save & Exit" at bounding box center [1145, 578] width 107 height 32
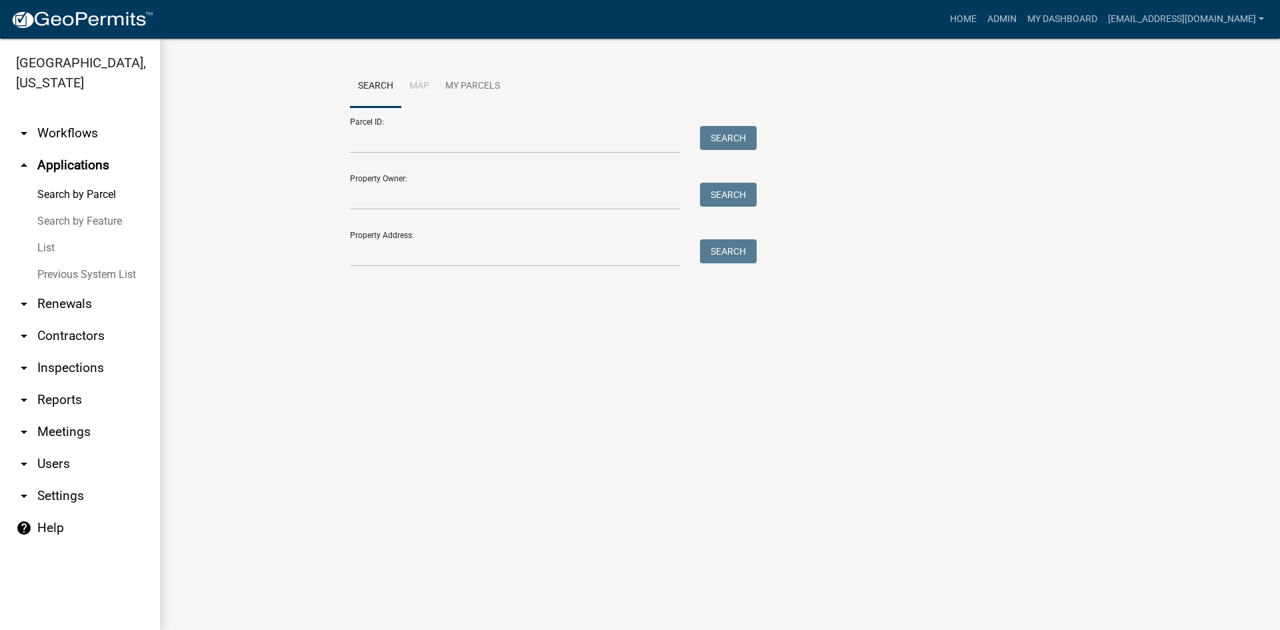
drag, startPoint x: 234, startPoint y: 309, endPoint x: 225, endPoint y: 312, distance: 9.1
click at [234, 309] on main "Search Map My Parcels Parcel ID: Search Property Owner: Search Property Address…" at bounding box center [720, 334] width 1120 height 591
click at [49, 235] on link "List" at bounding box center [80, 248] width 160 height 27
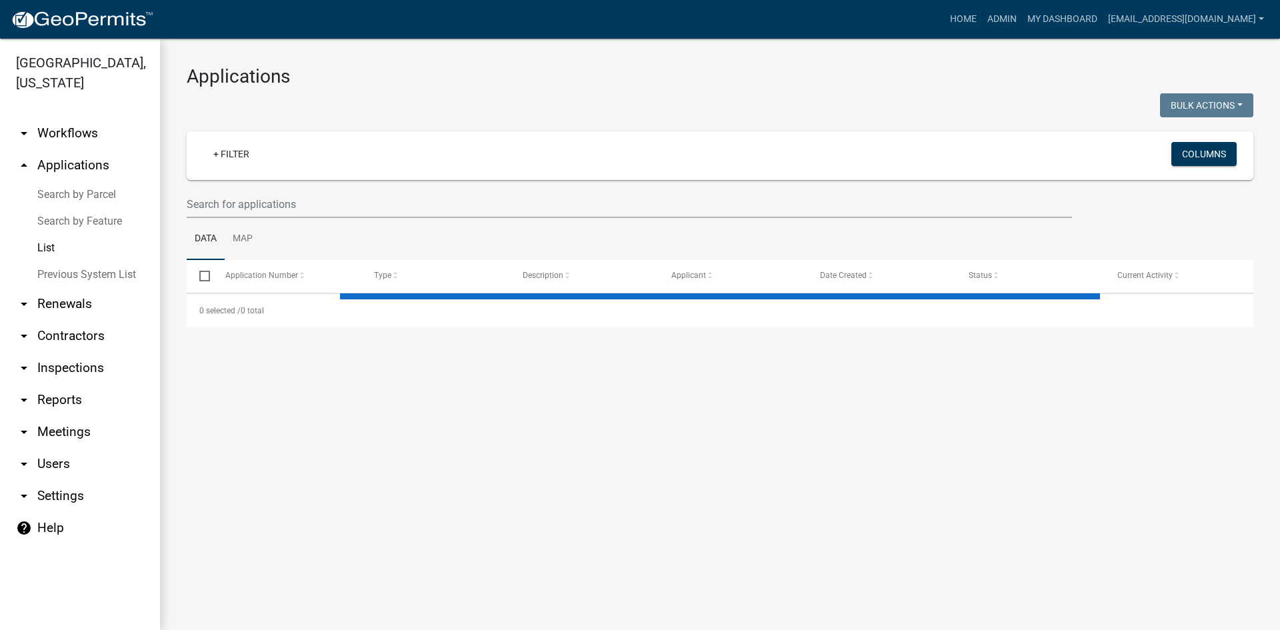
select select "3: 100"
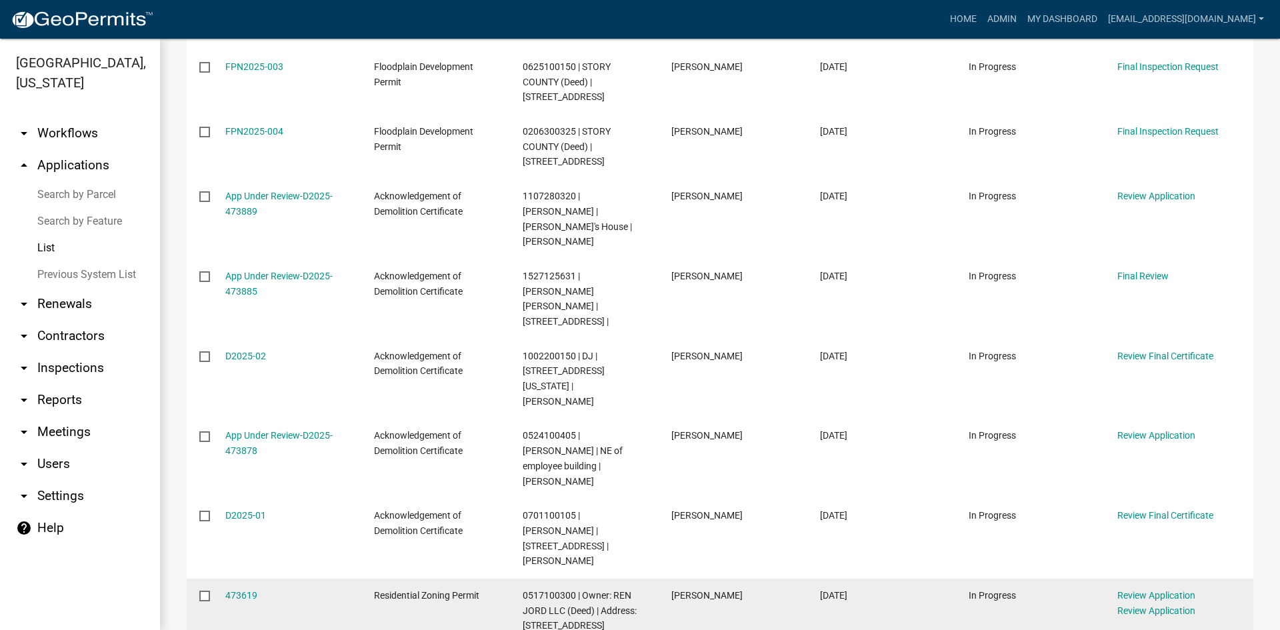
scroll to position [1533, 0]
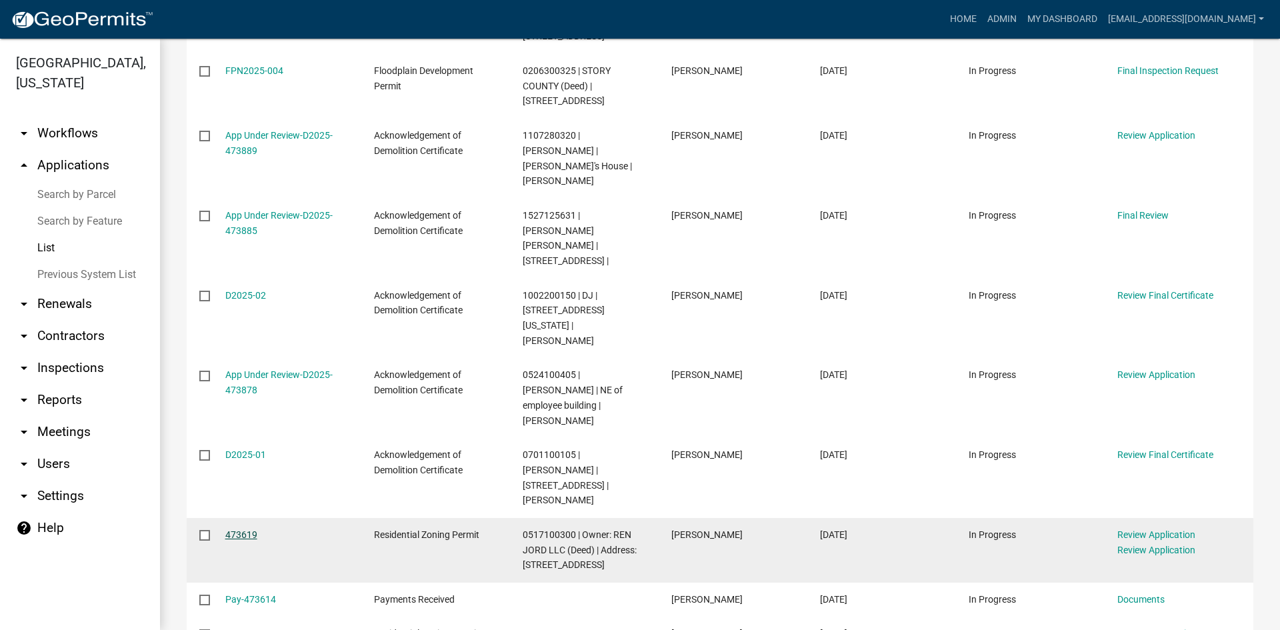
click at [243, 529] on link "473619" at bounding box center [241, 534] width 32 height 11
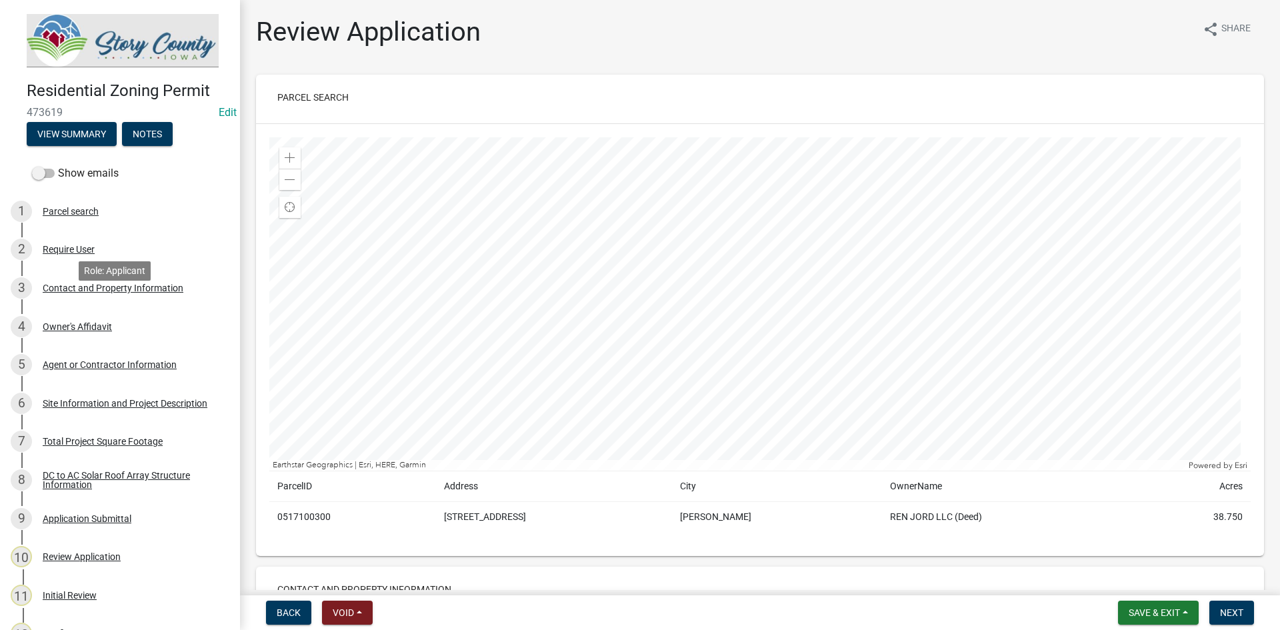
scroll to position [400, 0]
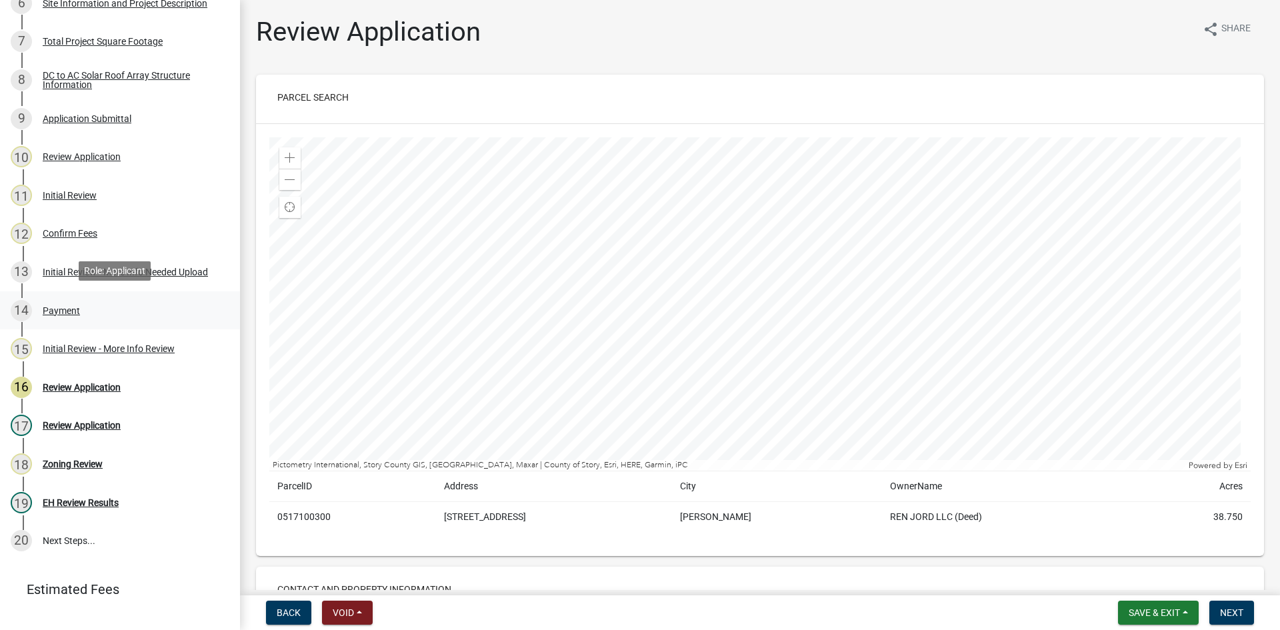
click at [62, 311] on div "Payment" at bounding box center [61, 310] width 37 height 9
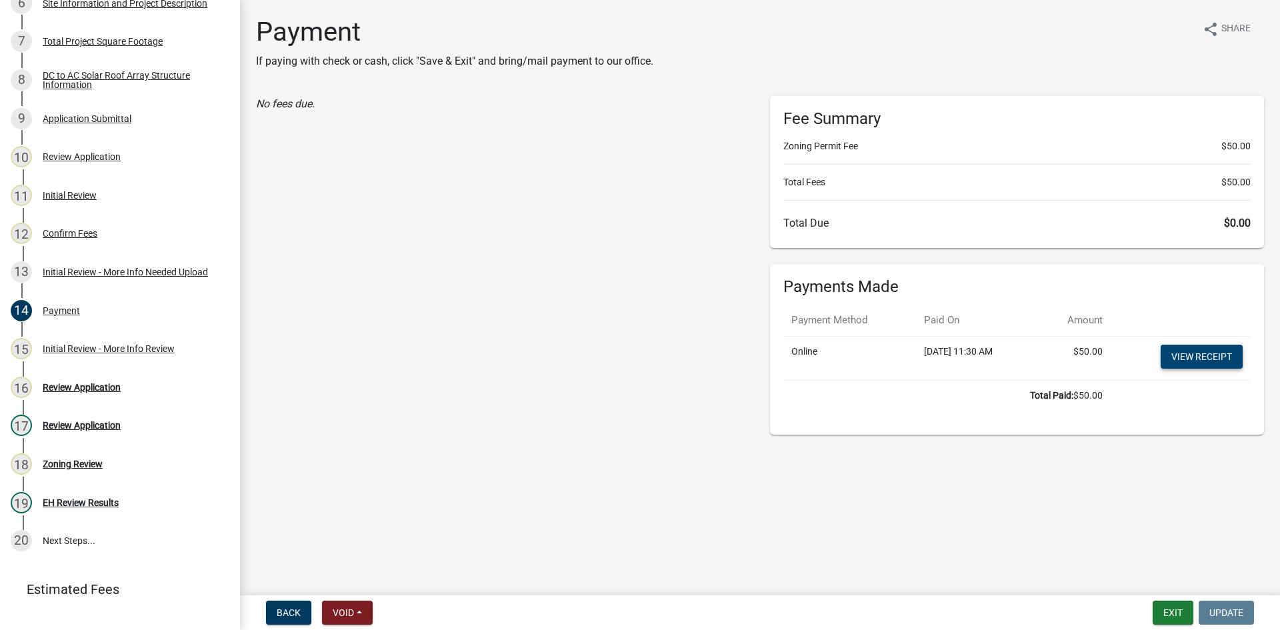
click at [1174, 359] on link "View receipt" at bounding box center [1202, 357] width 82 height 24
click at [91, 348] on div "Initial Review - More Info Review" at bounding box center [109, 348] width 132 height 9
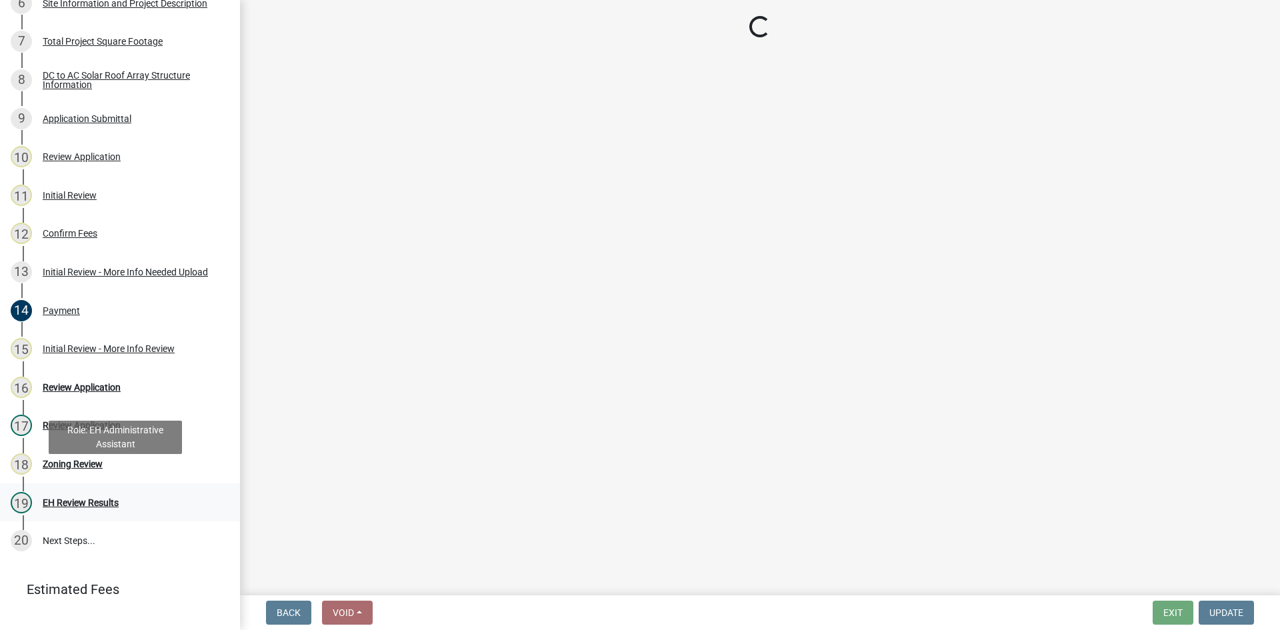
scroll to position [451, 0]
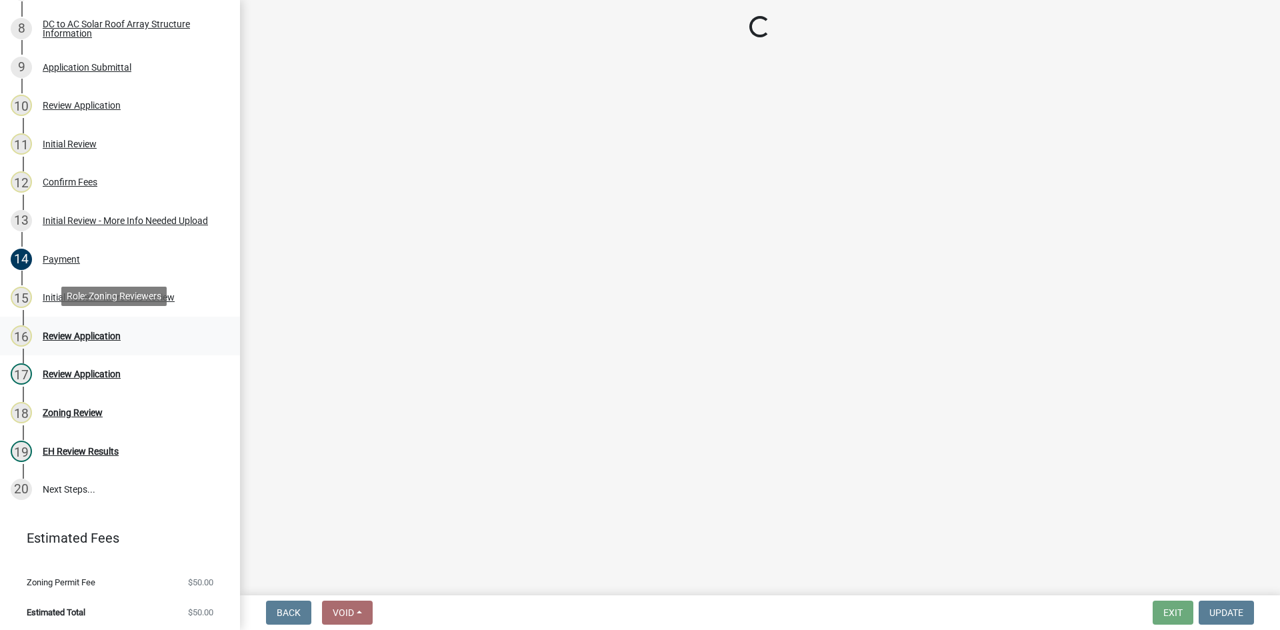
click at [82, 339] on div "16 Review Application" at bounding box center [115, 335] width 208 height 21
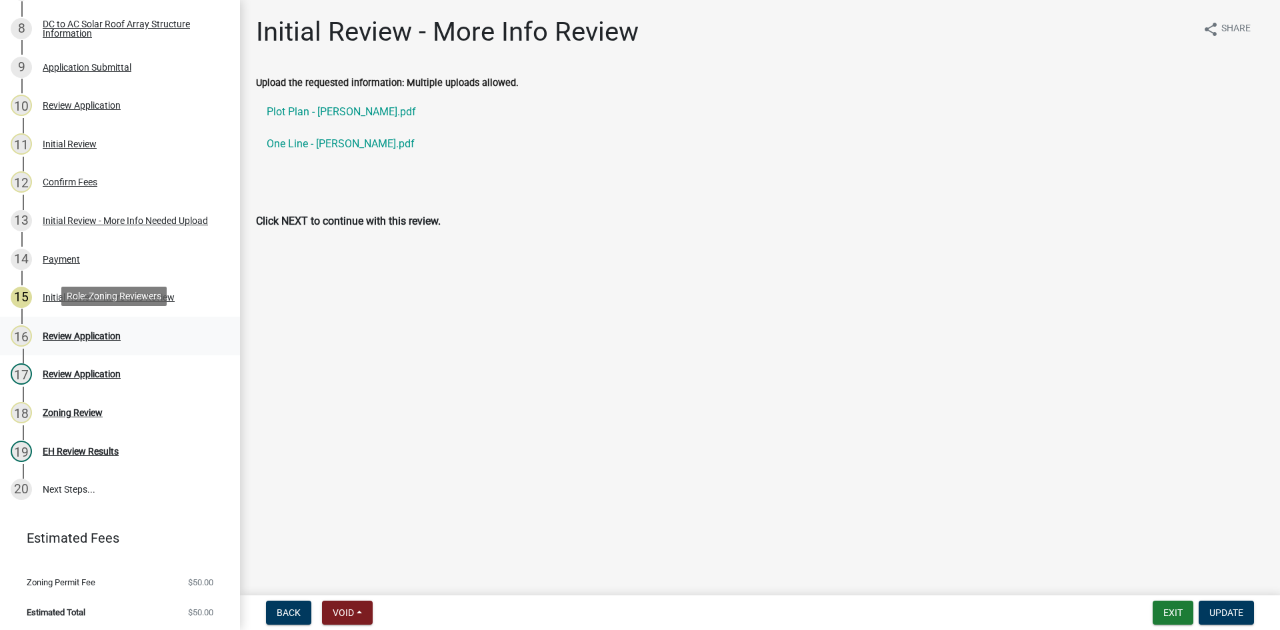
click at [75, 333] on div "Review Application" at bounding box center [82, 335] width 78 height 9
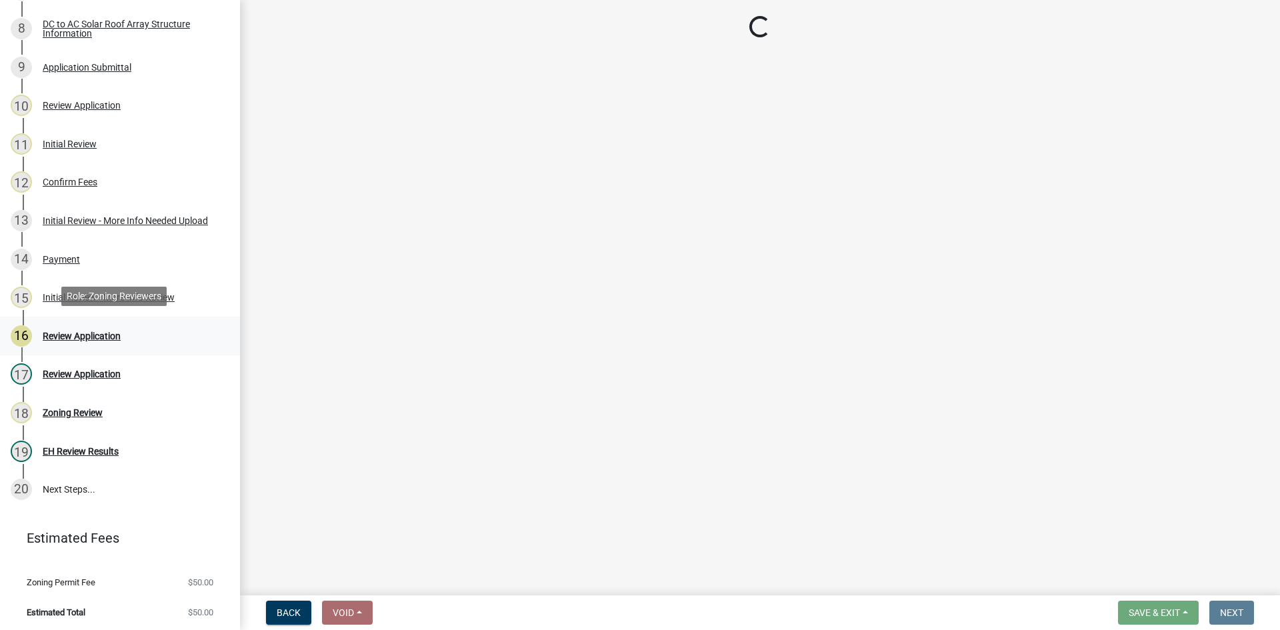
click at [83, 333] on div "Review Application" at bounding box center [82, 335] width 78 height 9
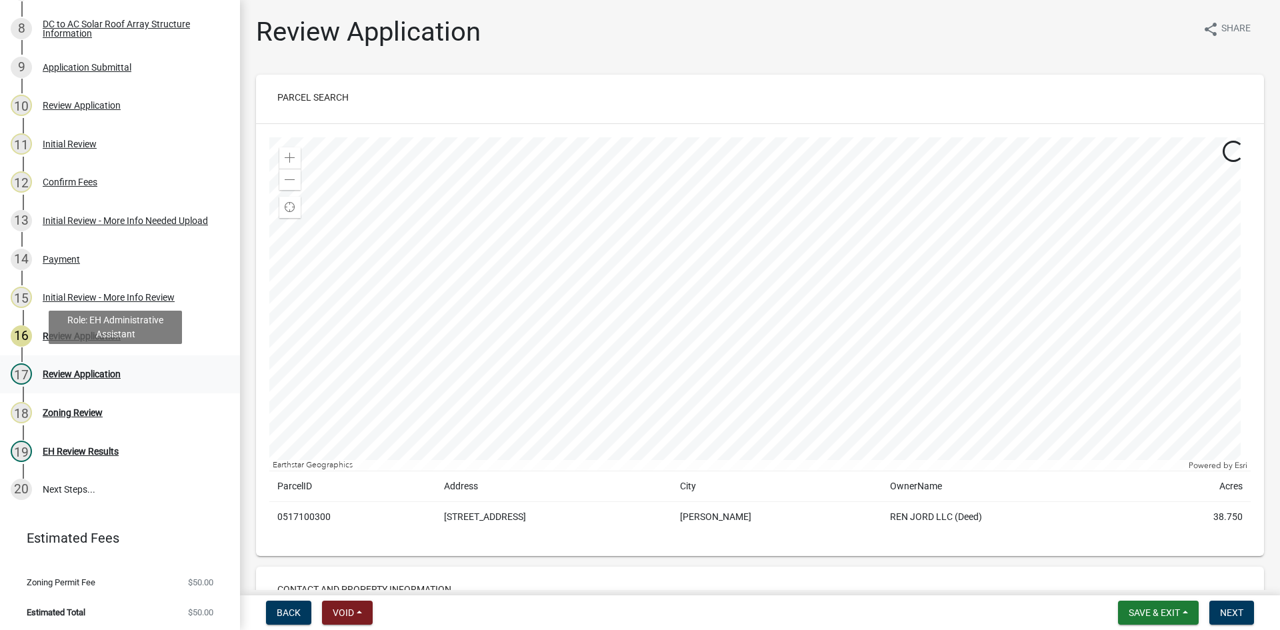
click at [77, 369] on div "Review Application" at bounding box center [82, 373] width 78 height 9
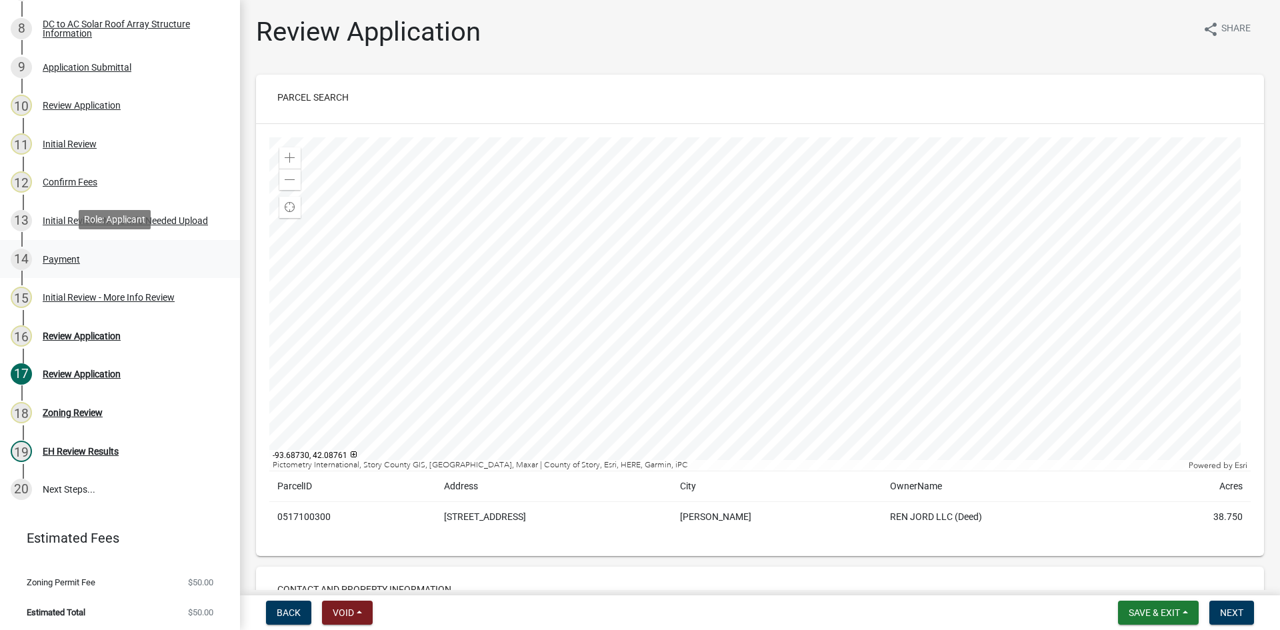
click at [51, 243] on link "14 Payment" at bounding box center [120, 259] width 240 height 39
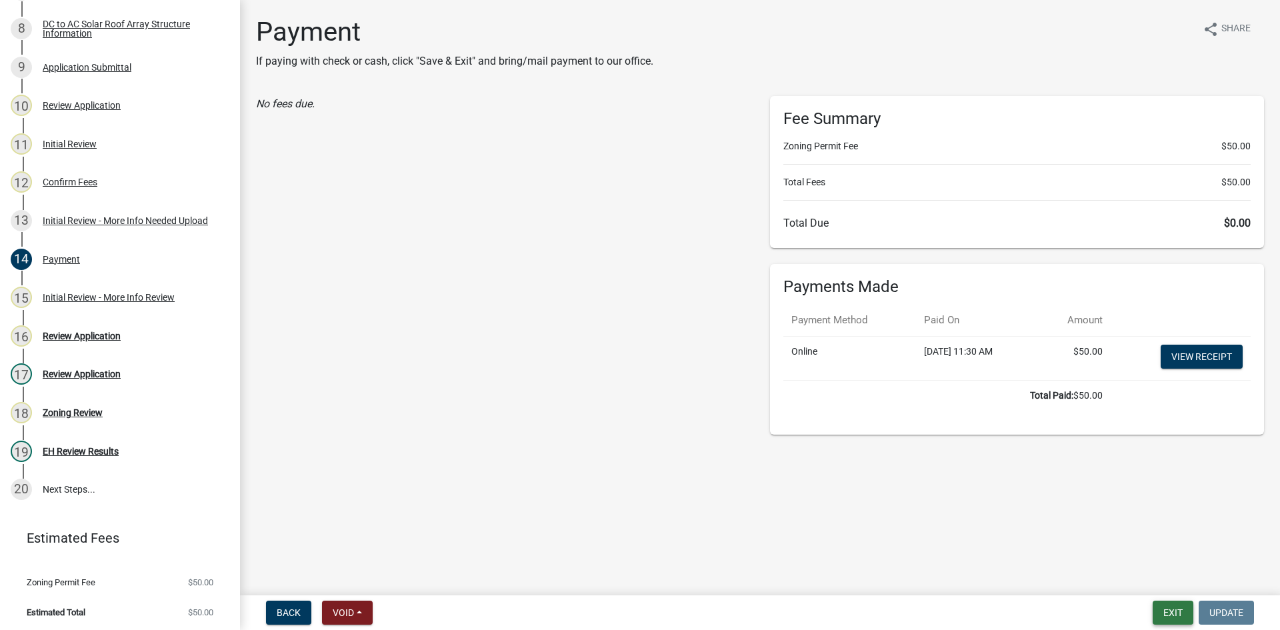
click at [1165, 615] on button "Exit" at bounding box center [1173, 613] width 41 height 24
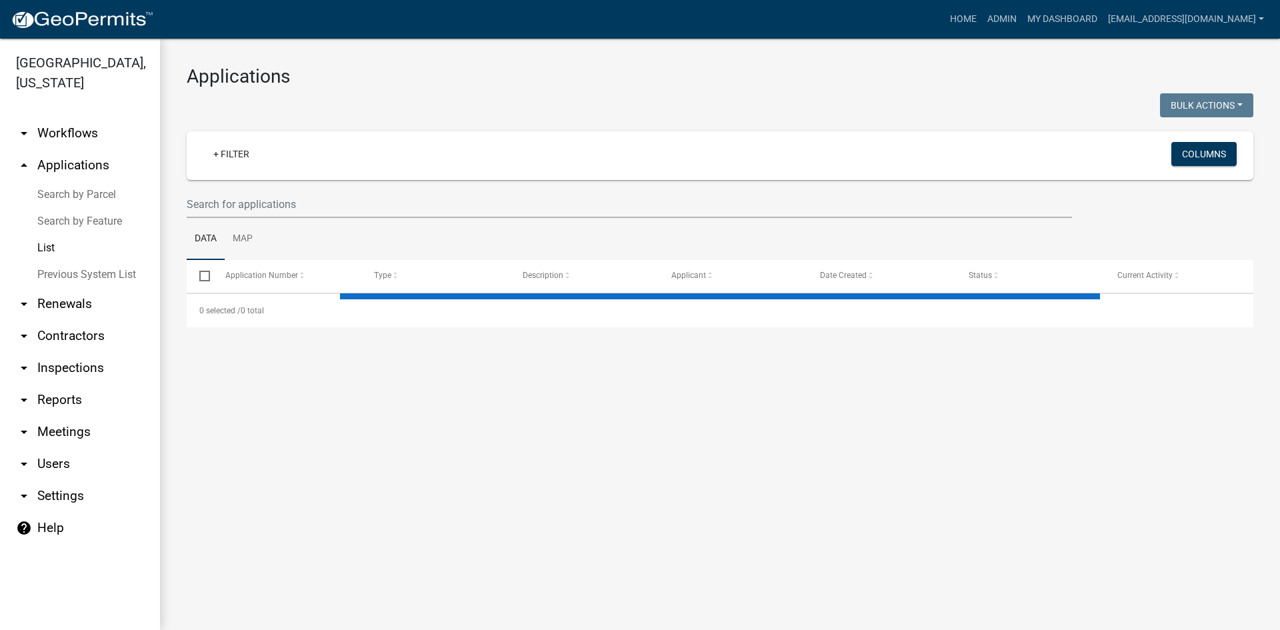
select select "3: 100"
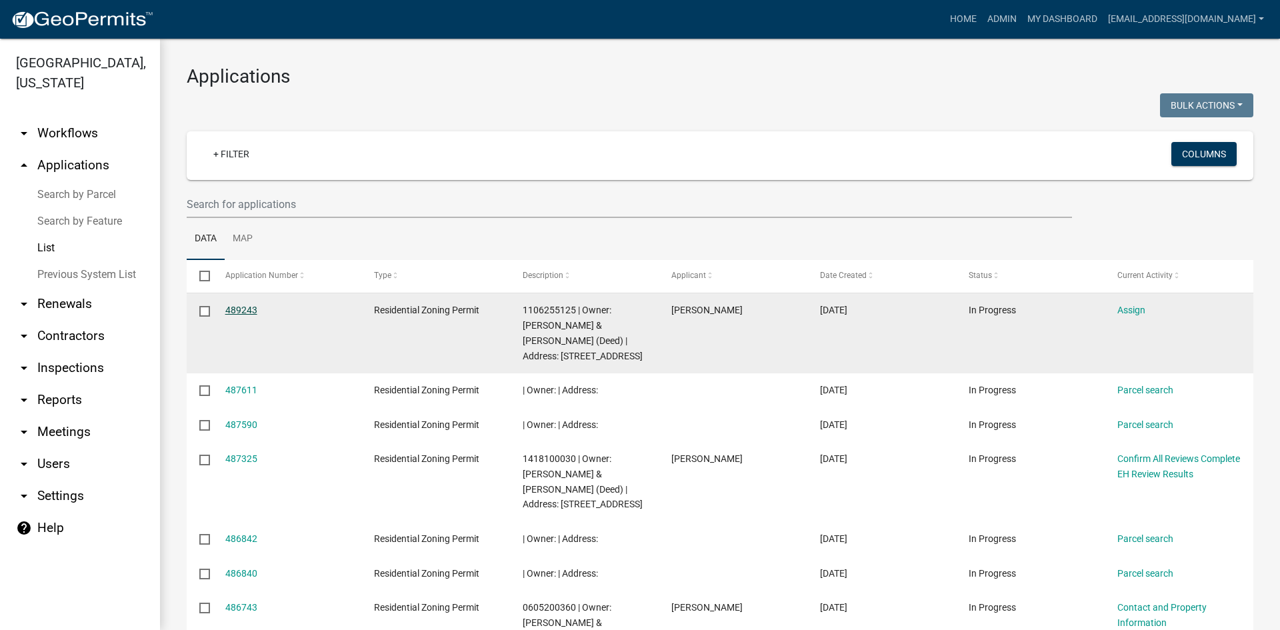
click at [231, 307] on link "489243" at bounding box center [241, 310] width 32 height 11
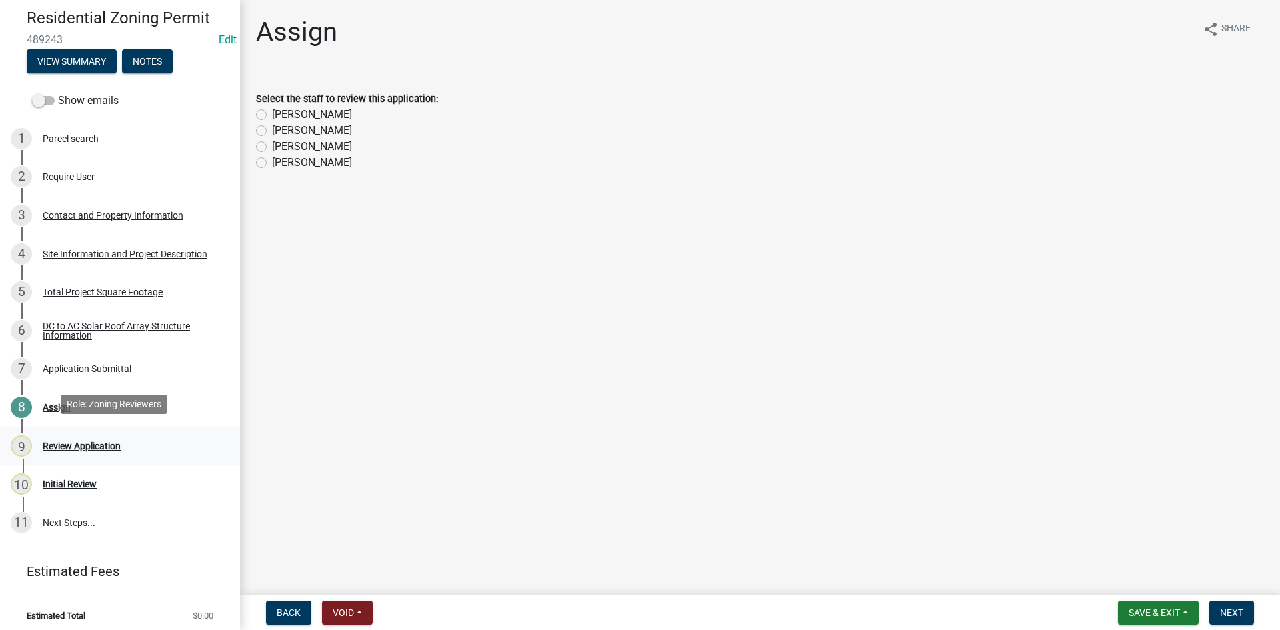
scroll to position [75, 0]
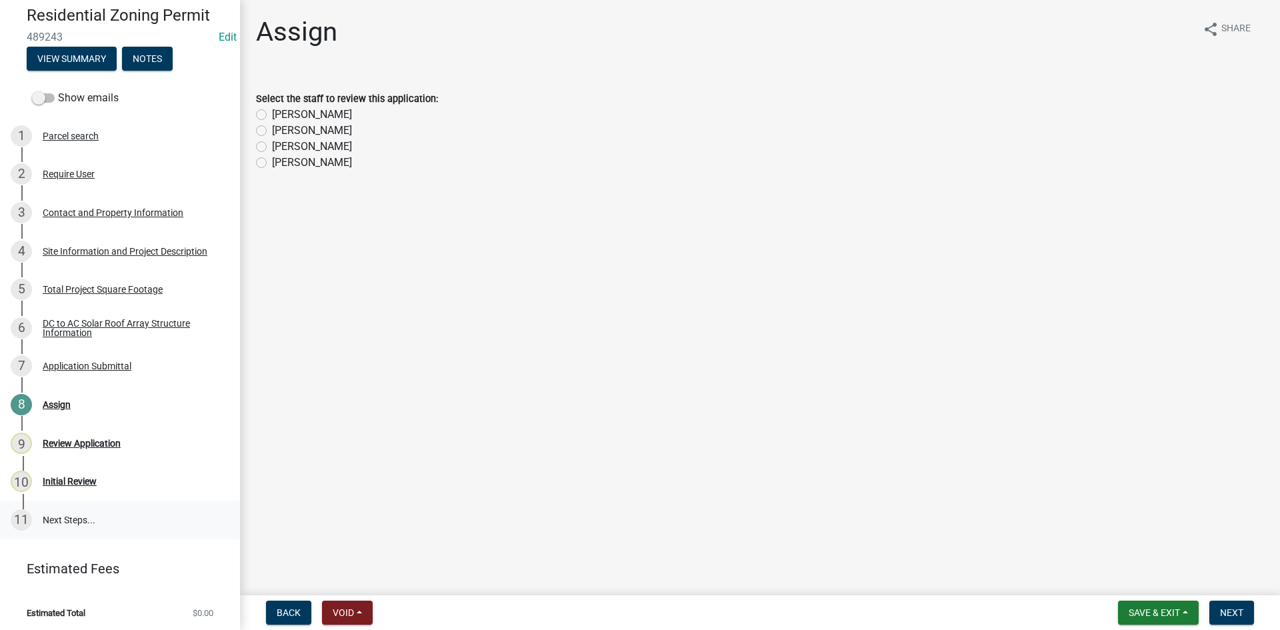
click at [69, 509] on link "11 Next Steps..." at bounding box center [120, 520] width 240 height 39
click at [75, 141] on div "1 Parcel search" at bounding box center [115, 135] width 208 height 21
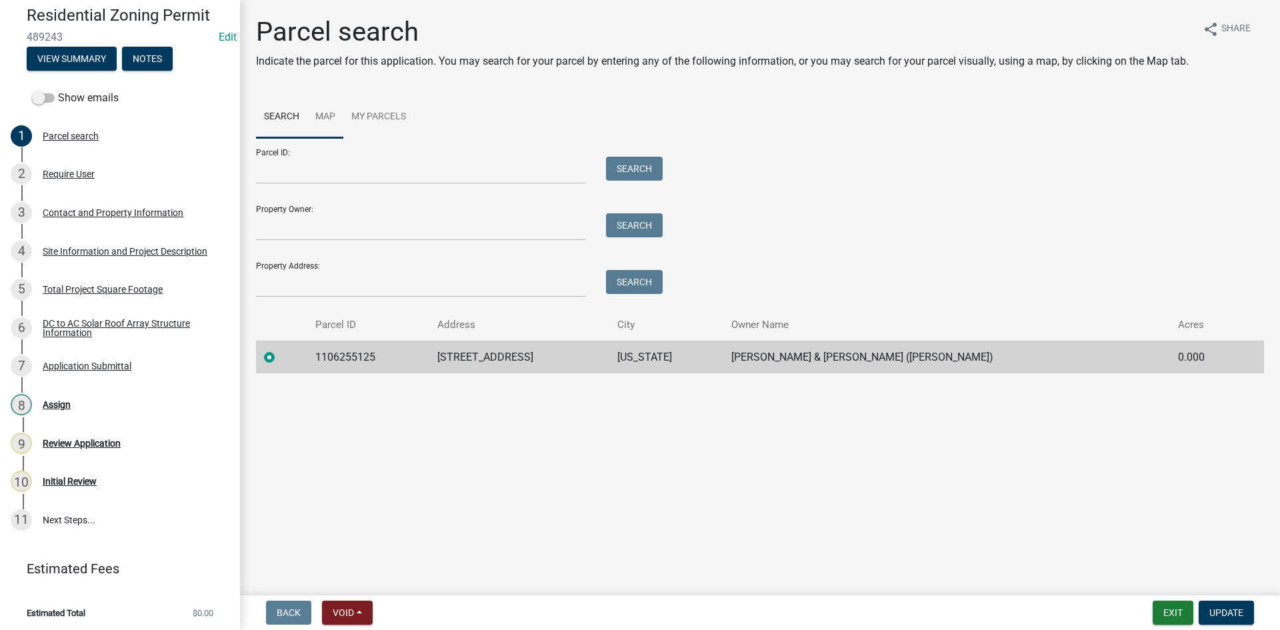
click at [325, 106] on link "Map" at bounding box center [325, 117] width 36 height 43
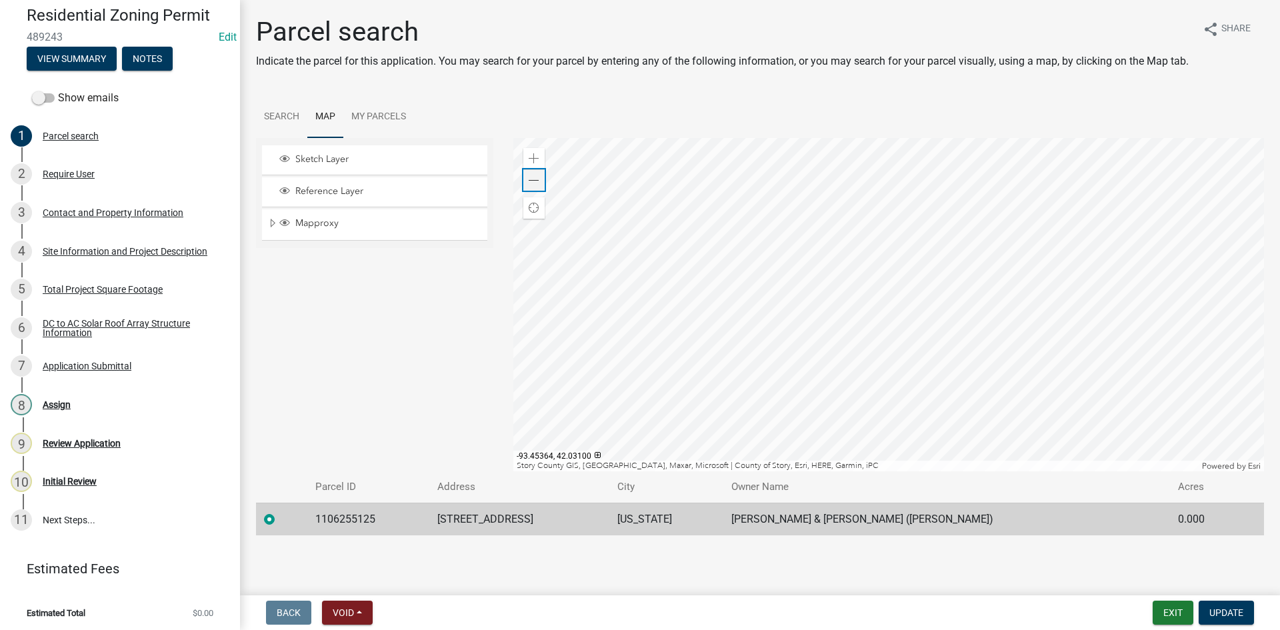
click at [527, 185] on div "Zoom out" at bounding box center [533, 179] width 21 height 21
click at [1163, 617] on button "Exit" at bounding box center [1173, 613] width 41 height 24
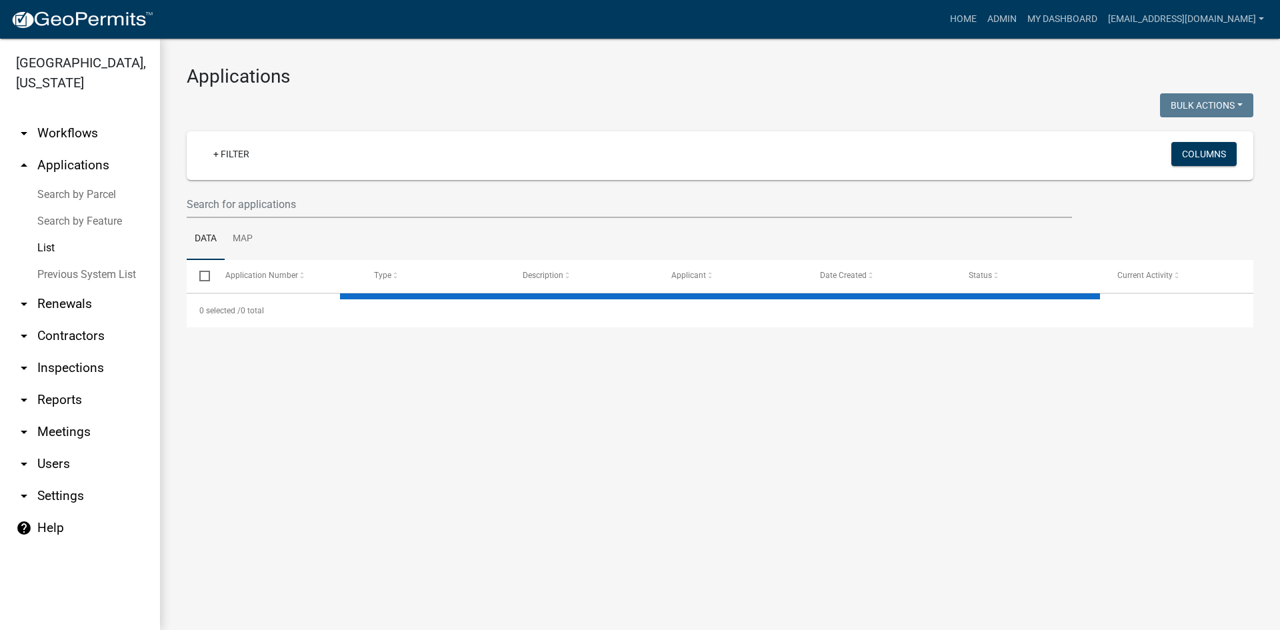
select select "3: 100"
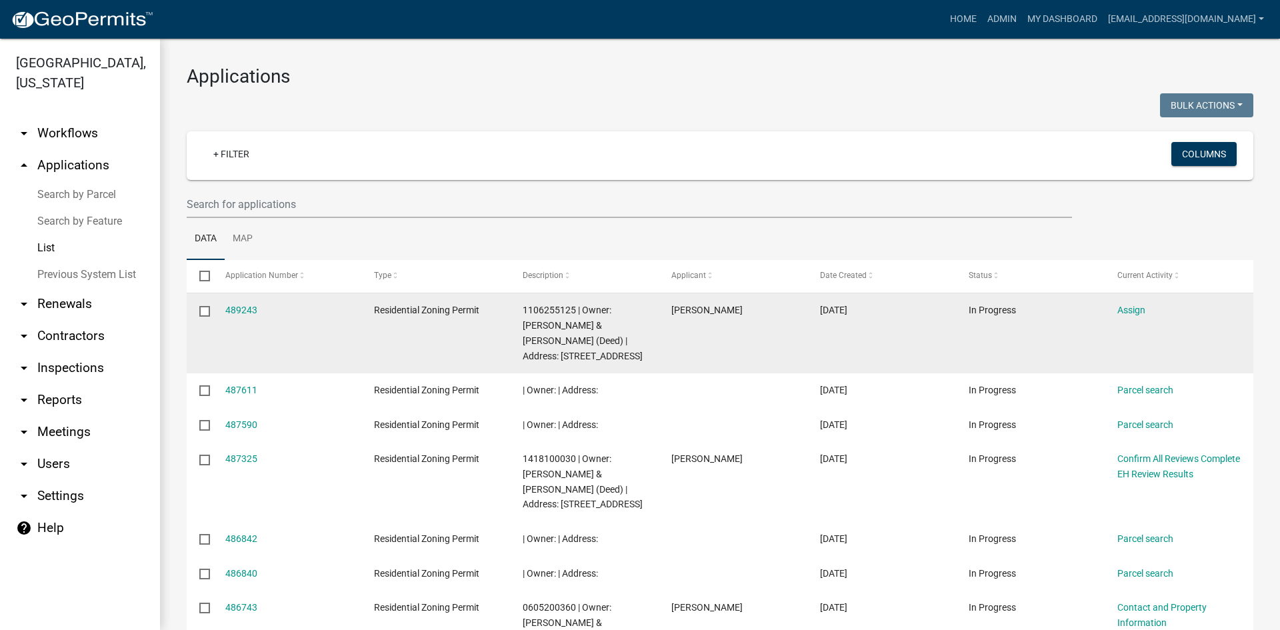
click at [208, 307] on input "checkbox" at bounding box center [203, 310] width 9 height 9
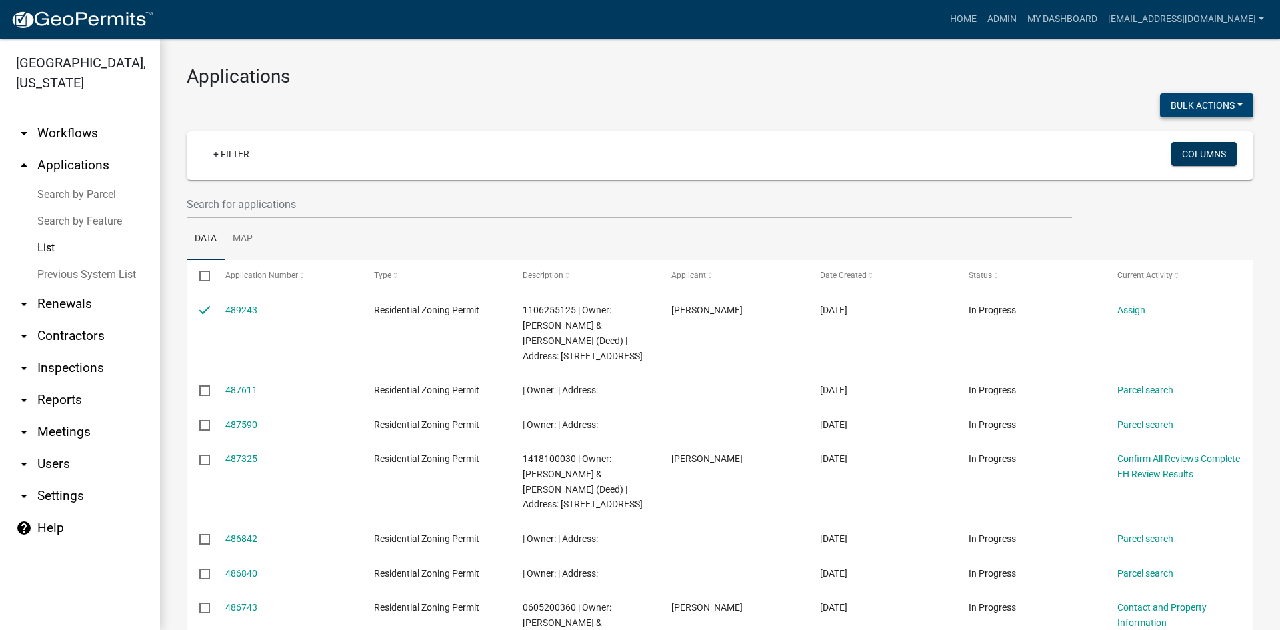
click at [1185, 112] on button "Bulk Actions" at bounding box center [1206, 105] width 93 height 24
click at [1171, 143] on button "Void" at bounding box center [1200, 140] width 107 height 32
checkbox input "false"
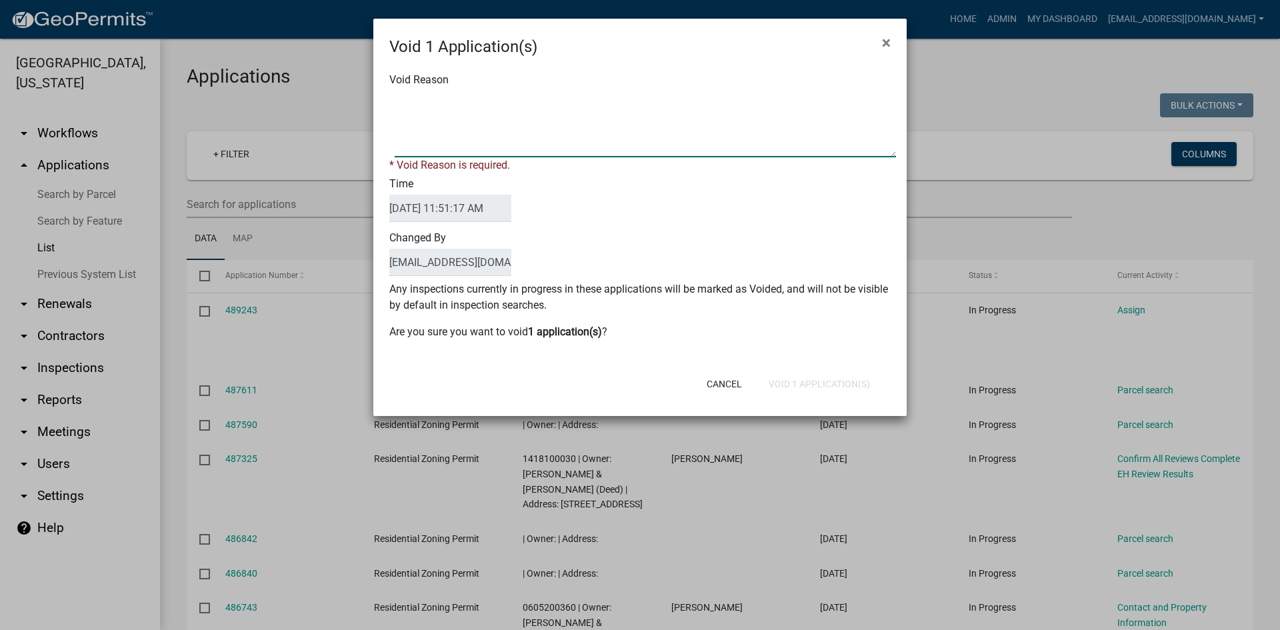
click at [464, 141] on textarea "Void Reason" at bounding box center [645, 124] width 501 height 67
type textarea "Inside city limits - CM"
click at [814, 379] on button "Void 1 Application(s)" at bounding box center [819, 384] width 123 height 24
